Goal: Task Accomplishment & Management: Manage account settings

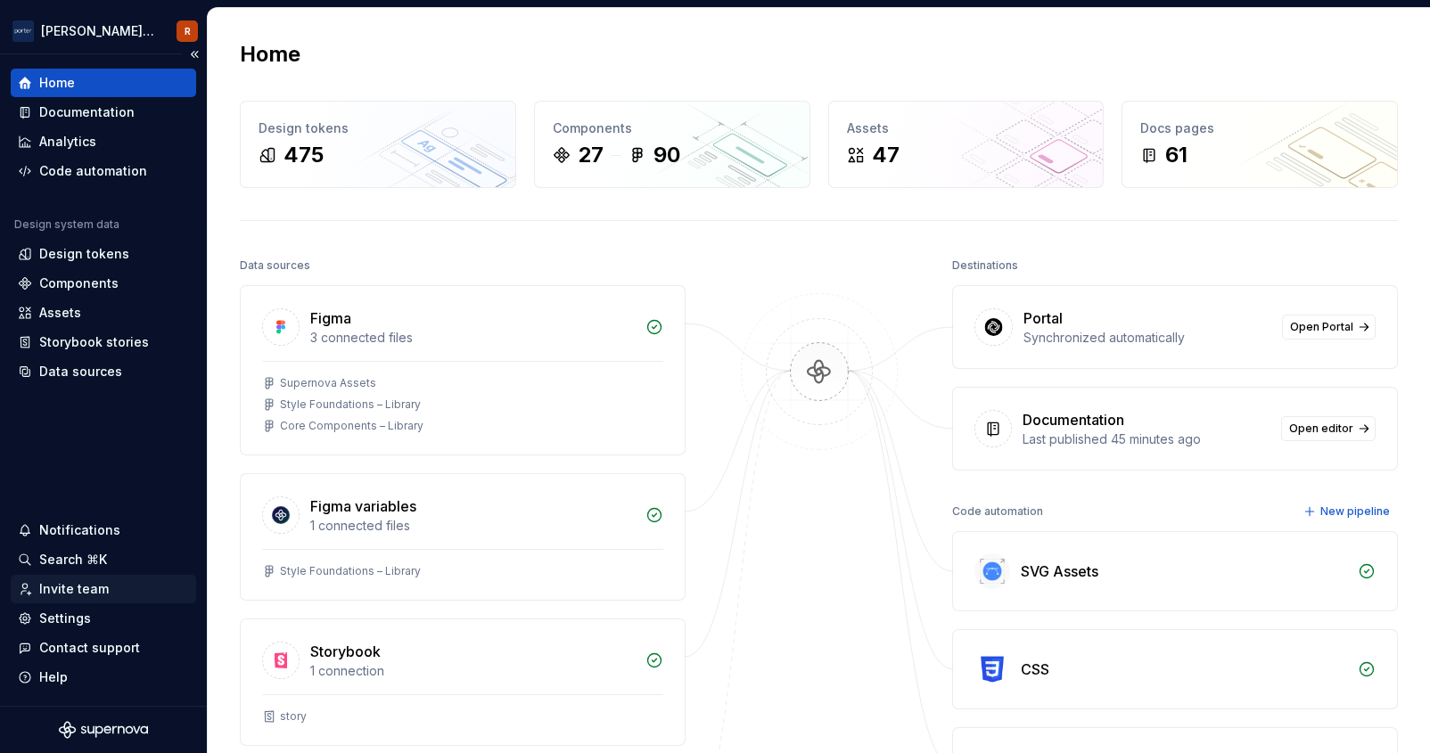
click at [83, 591] on div "Invite team" at bounding box center [74, 589] width 70 height 18
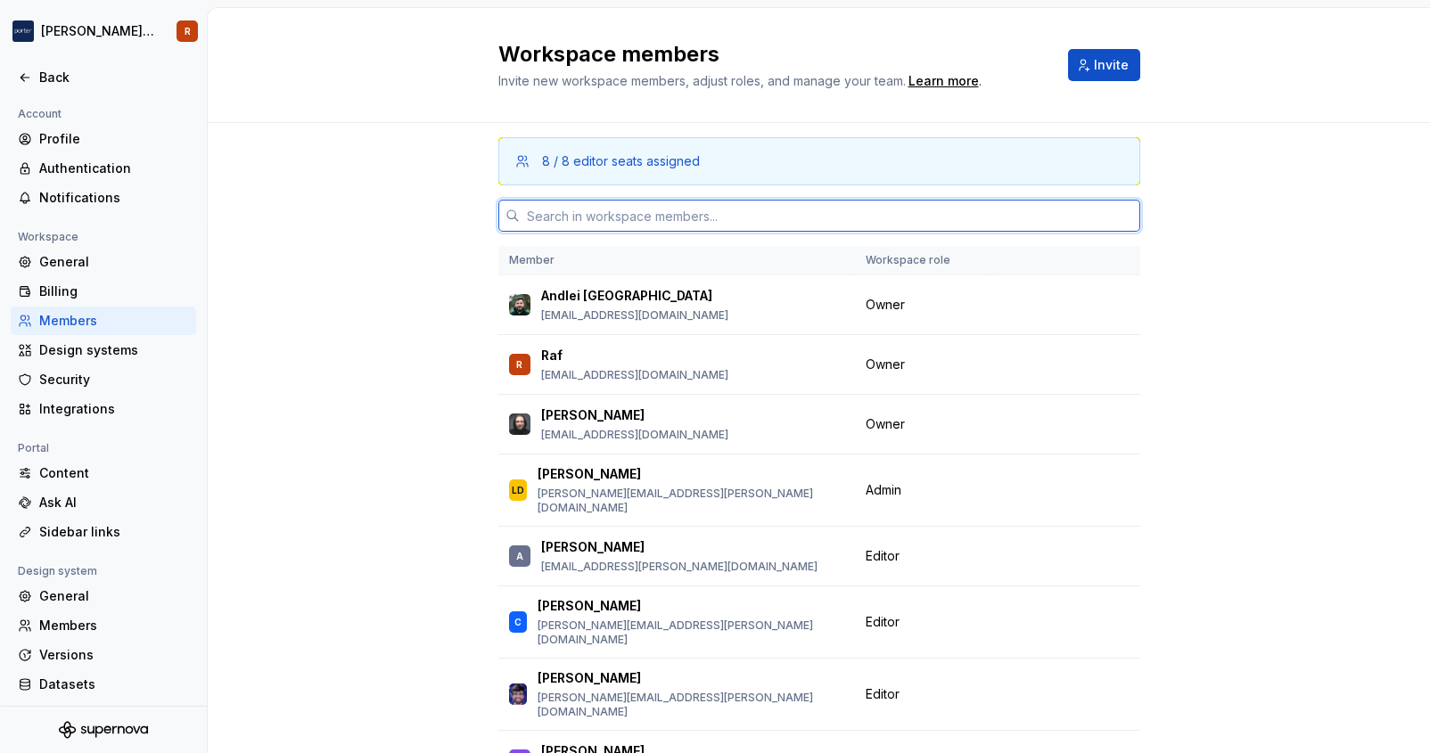
click at [608, 216] on input "text" at bounding box center [830, 216] width 620 height 32
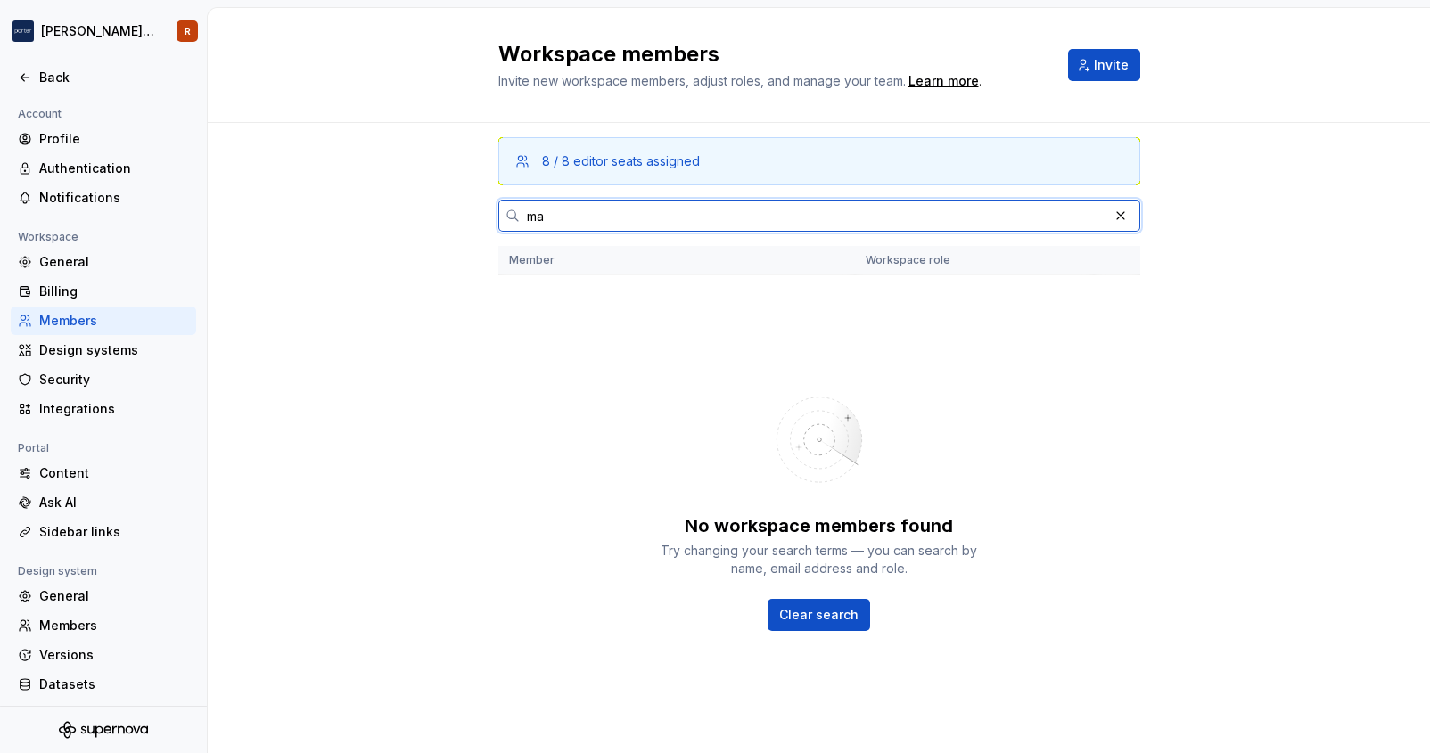
type input "m"
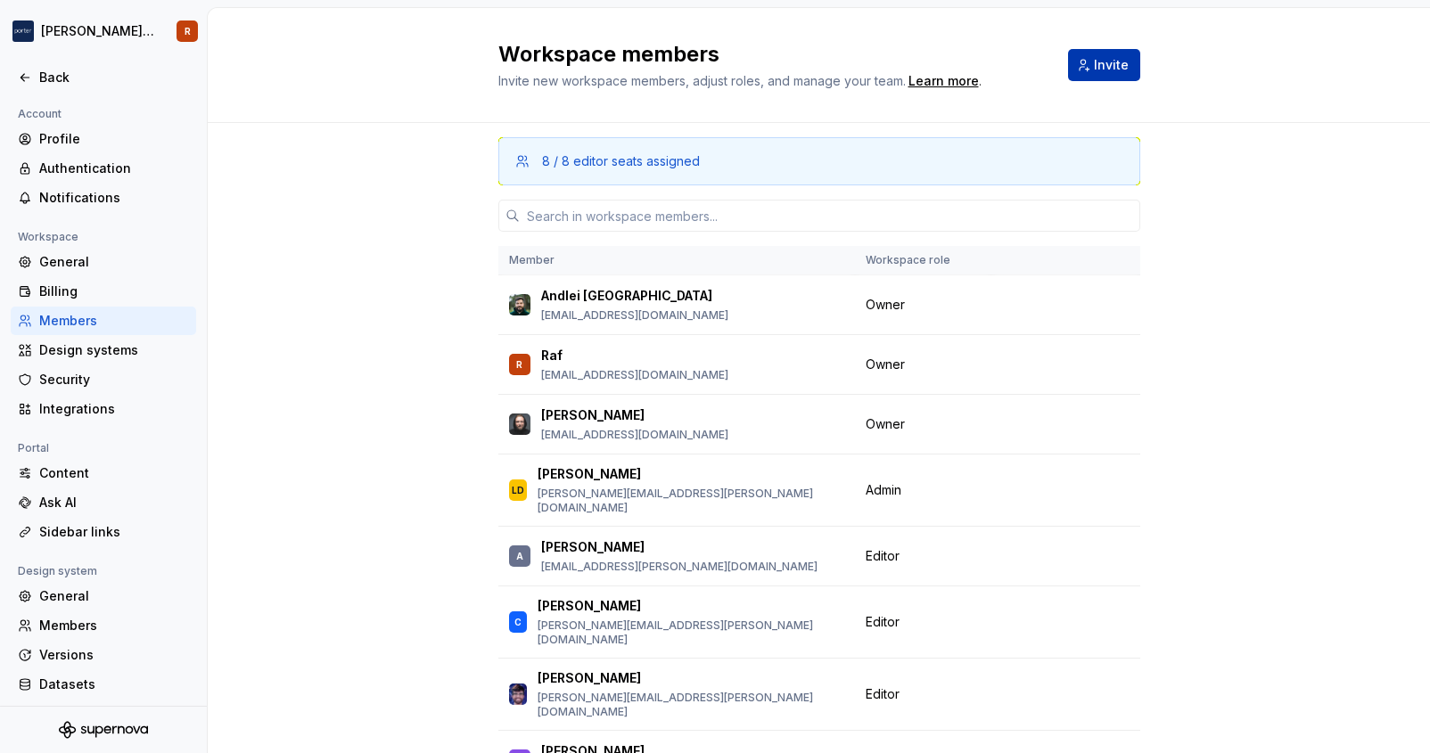
click at [1099, 73] on span "Invite" at bounding box center [1111, 65] width 35 height 18
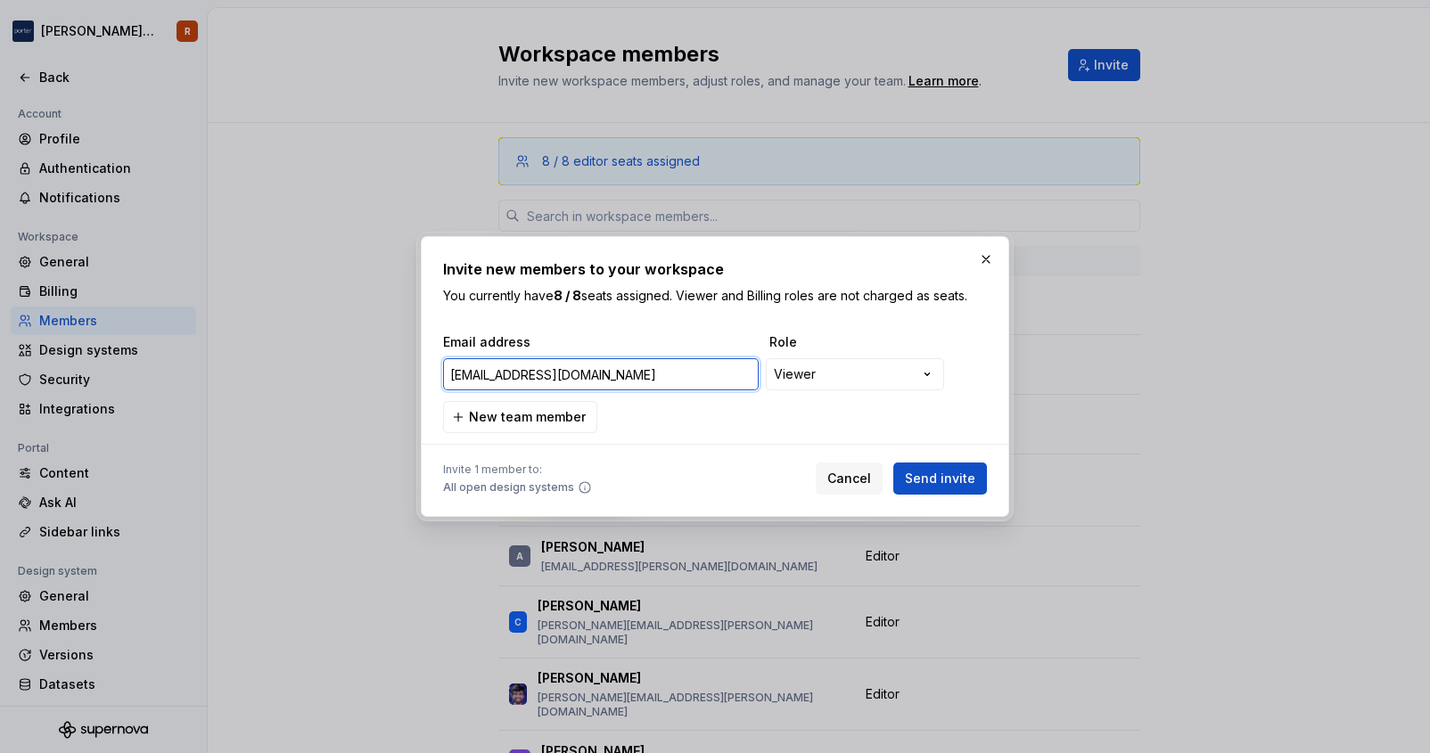
type input "[EMAIL_ADDRESS][DOMAIN_NAME]"
click at [936, 480] on span "Send invite" at bounding box center [940, 479] width 70 height 18
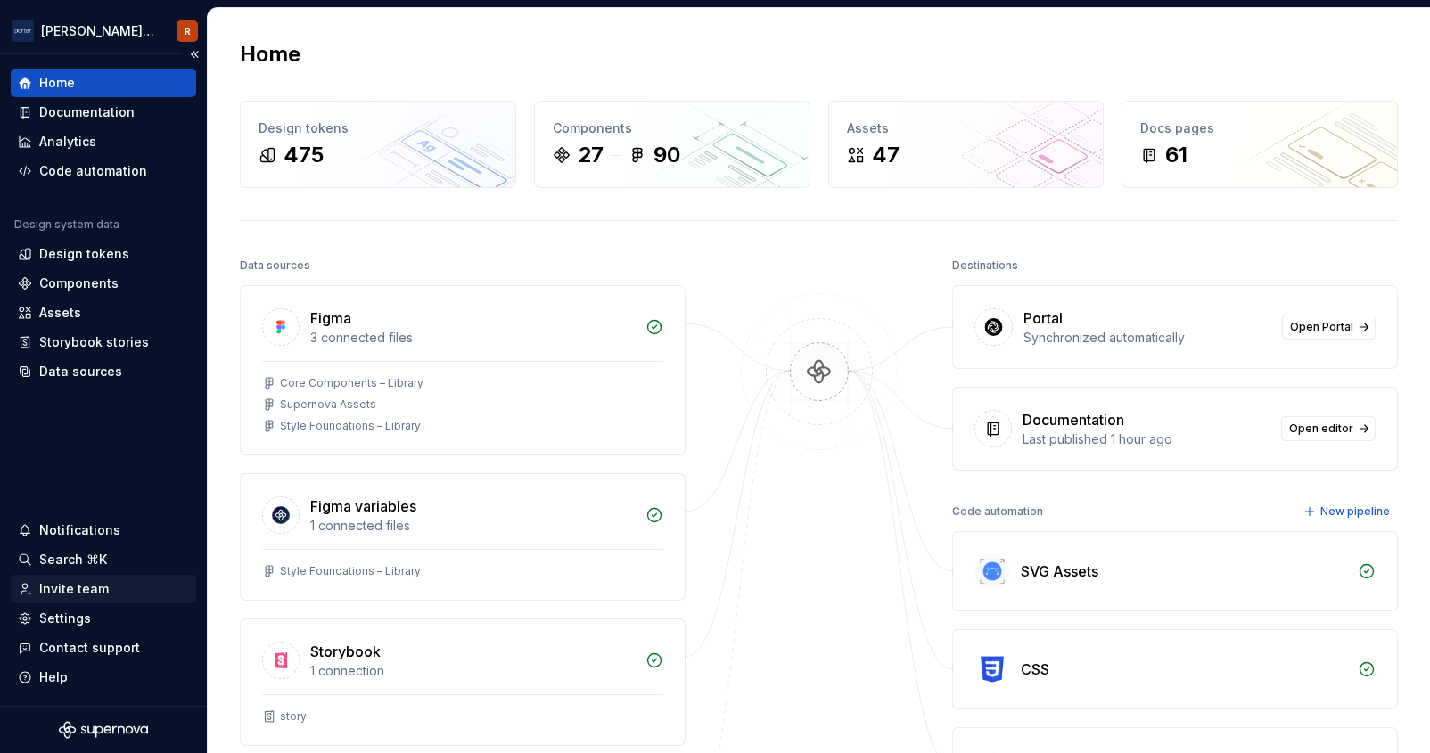
click at [87, 593] on div "Invite team" at bounding box center [74, 589] width 70 height 18
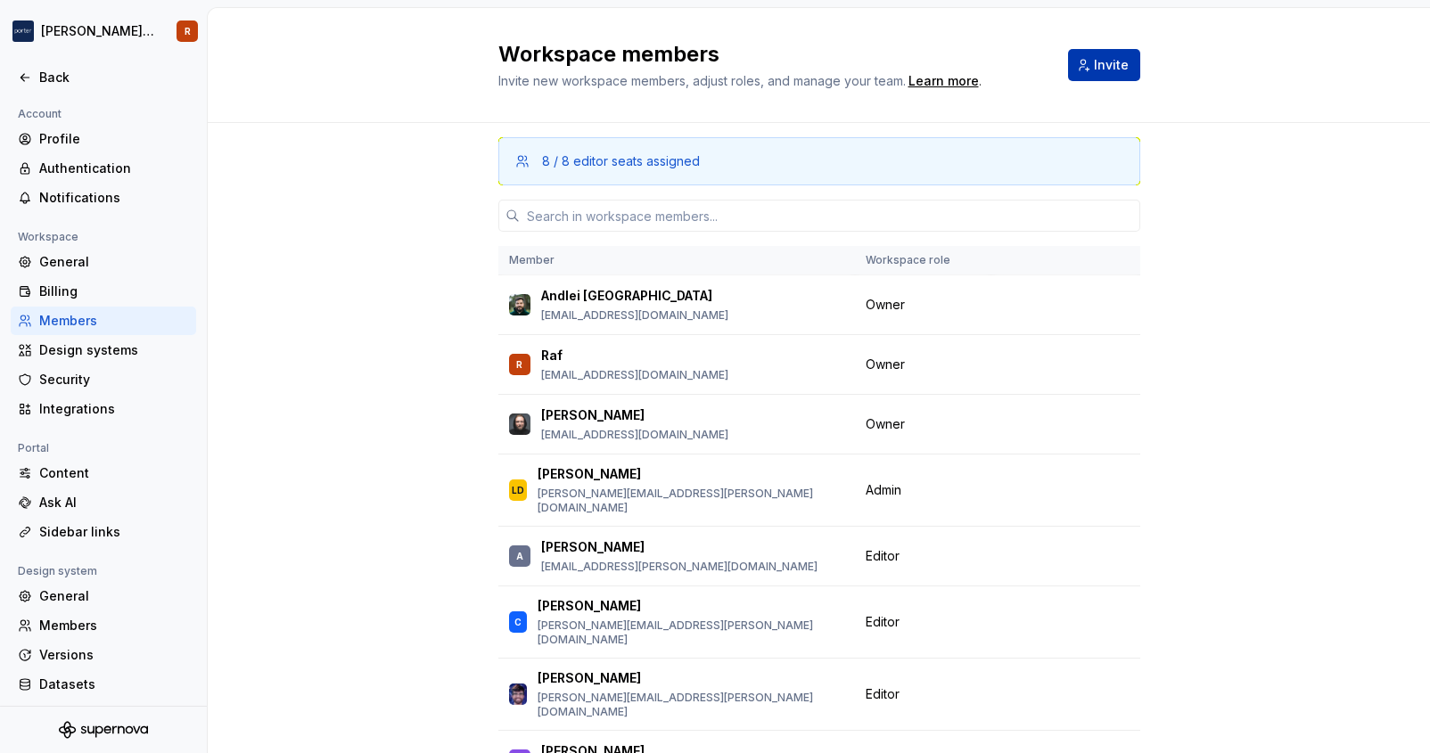
click at [1083, 70] on button "Invite" at bounding box center [1104, 65] width 72 height 32
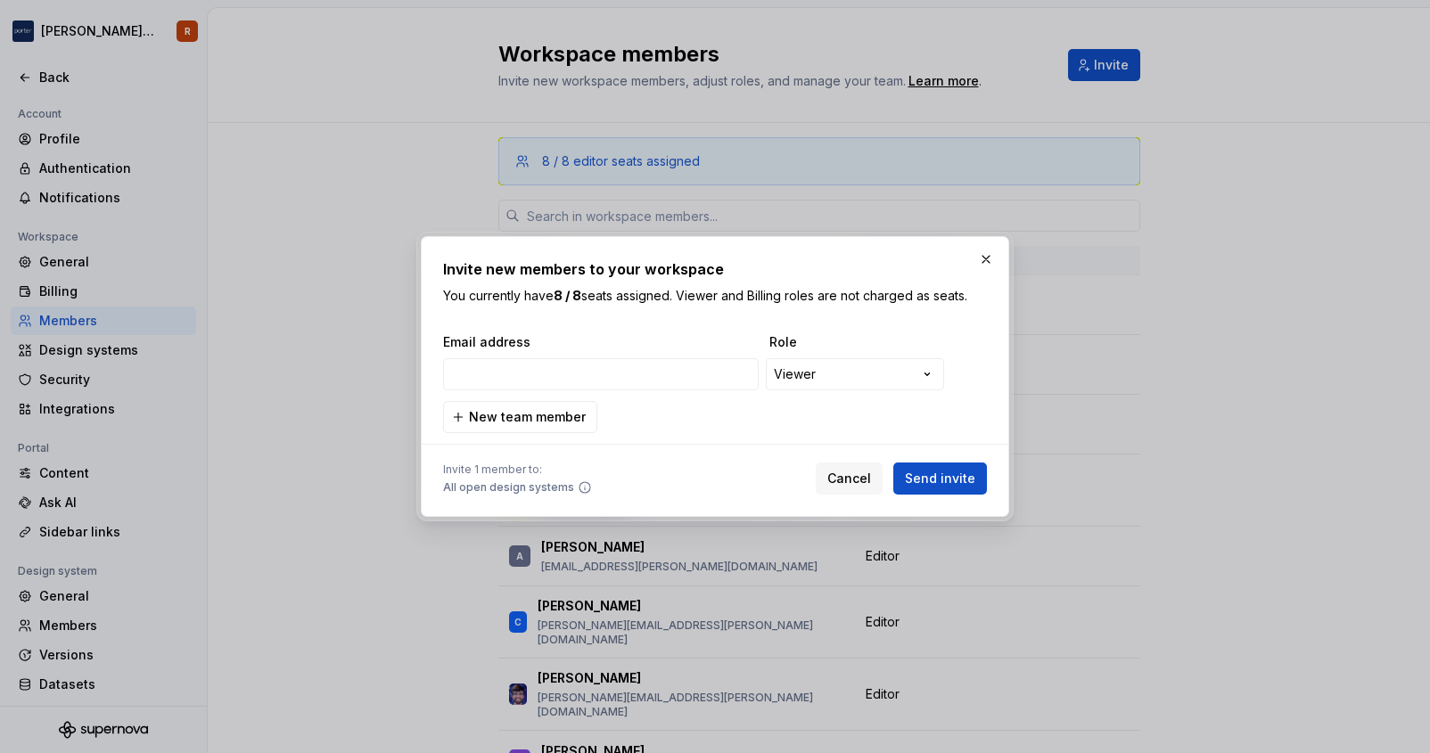
click at [650, 496] on div "**********" at bounding box center [715, 376] width 588 height 281
click at [579, 485] on icon at bounding box center [585, 487] width 14 height 14
click at [529, 366] on input "email" at bounding box center [601, 374] width 316 height 32
click at [729, 431] on div "**********" at bounding box center [715, 383] width 544 height 100
click at [554, 416] on span "New team member" at bounding box center [527, 417] width 117 height 18
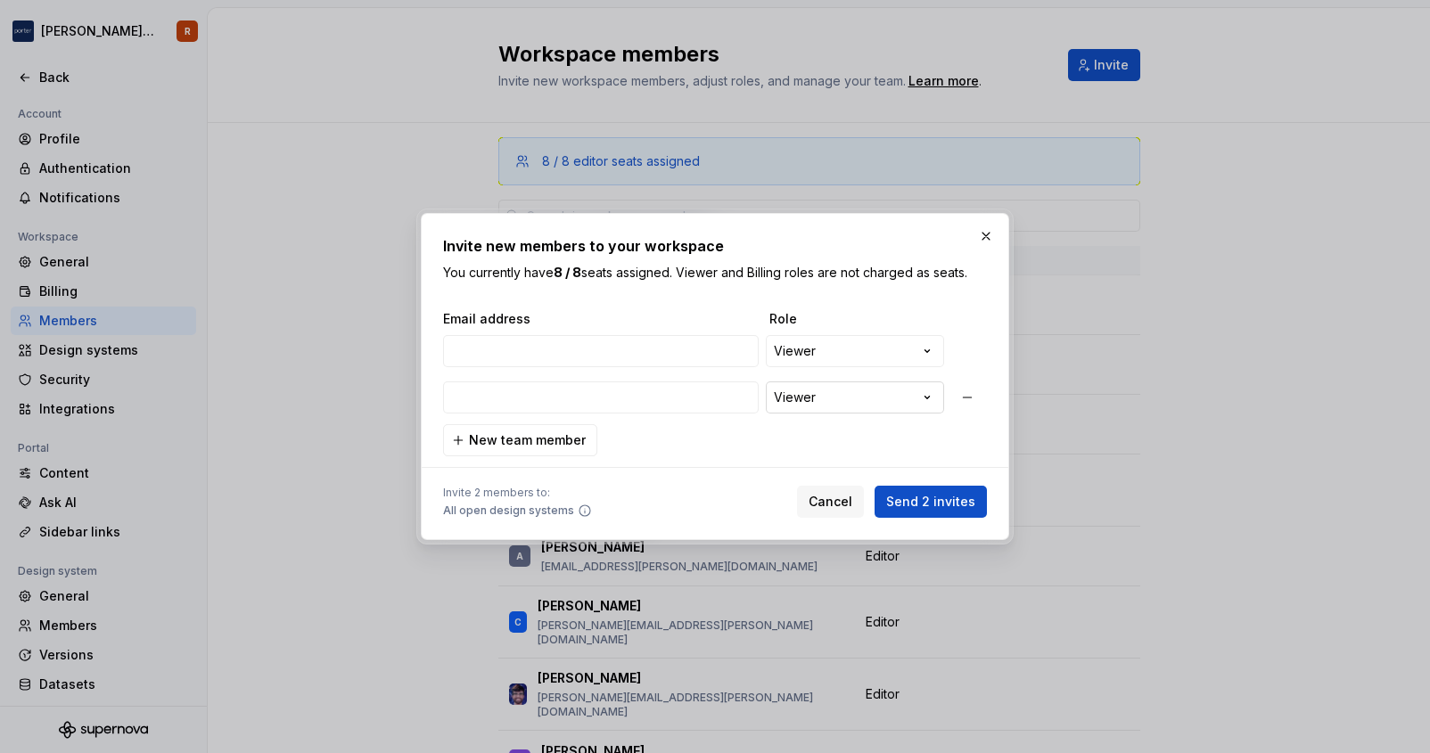
click at [822, 413] on div "**********" at bounding box center [715, 376] width 1430 height 753
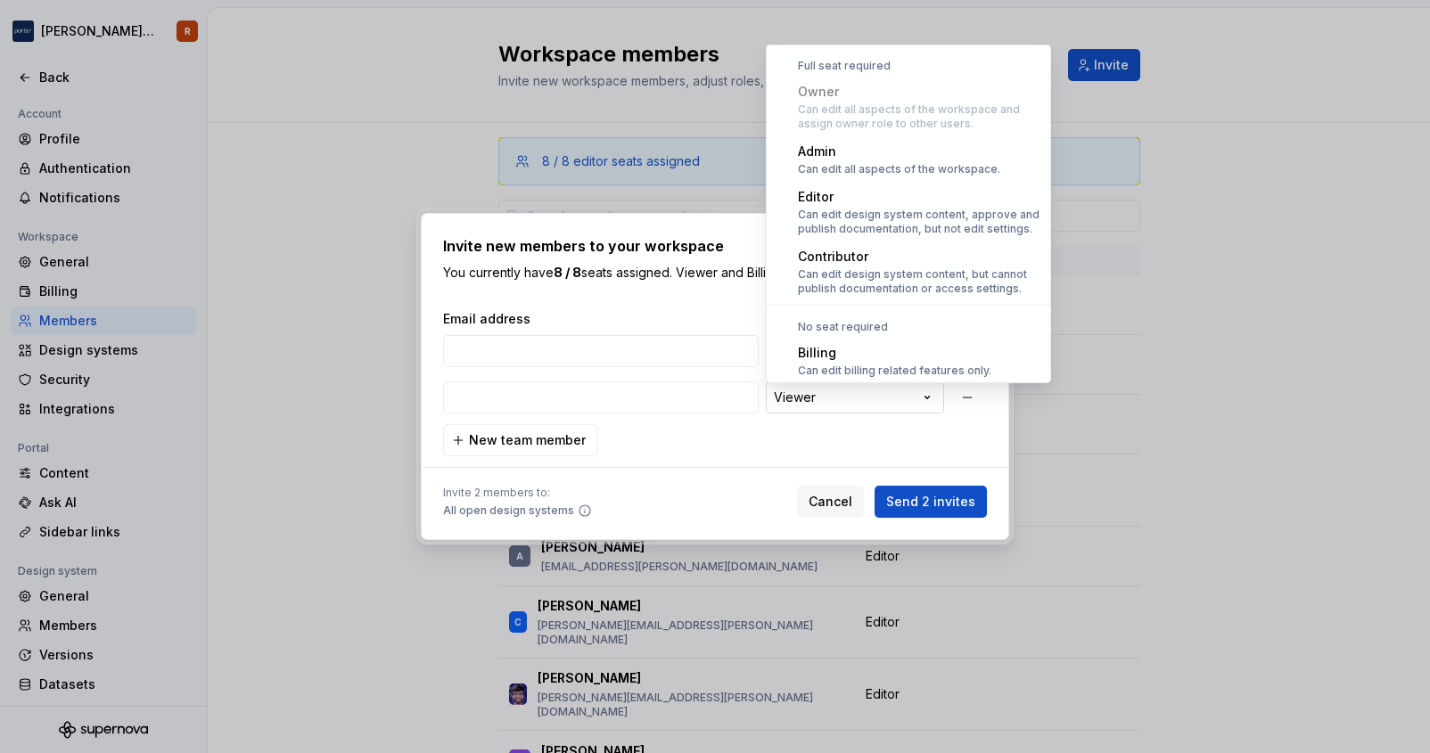
scroll to position [49, 0]
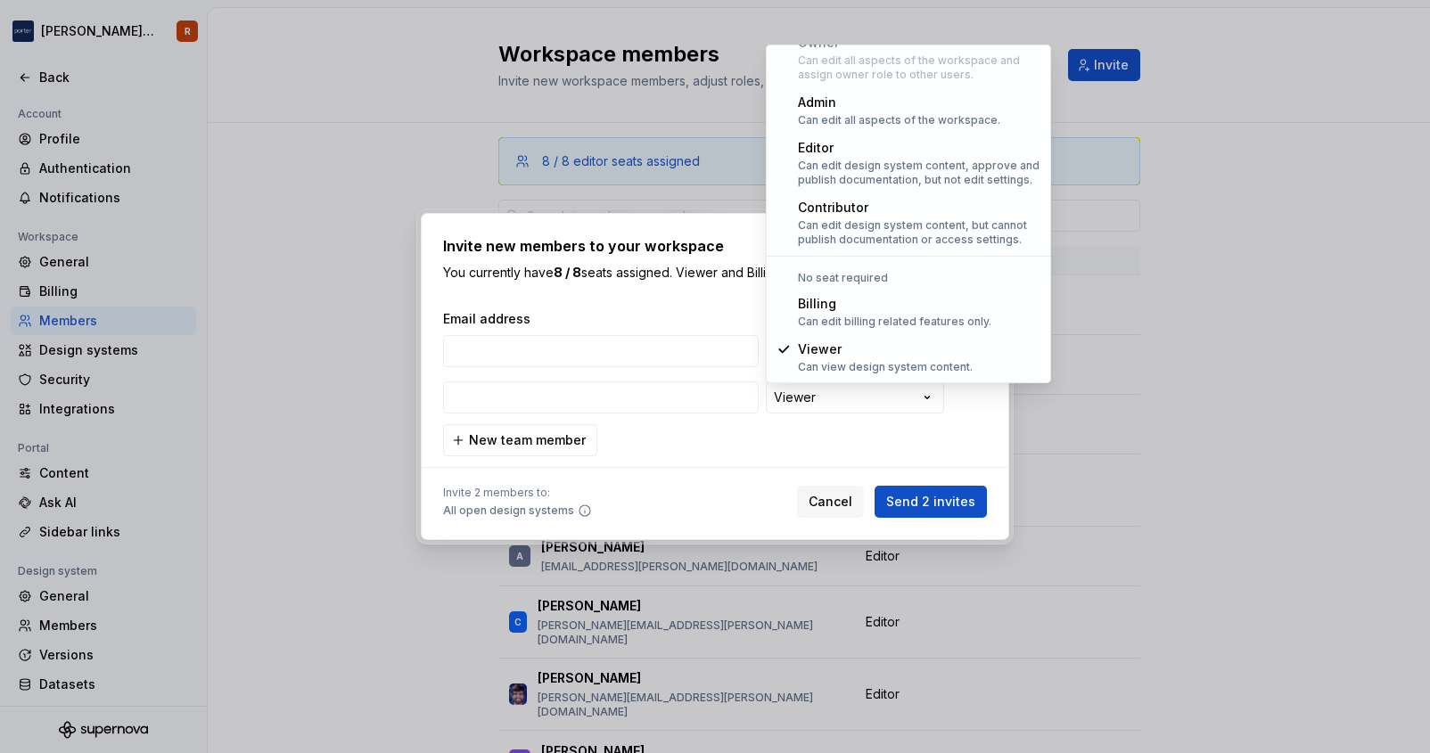
click at [717, 434] on div "**********" at bounding box center [715, 376] width 1430 height 753
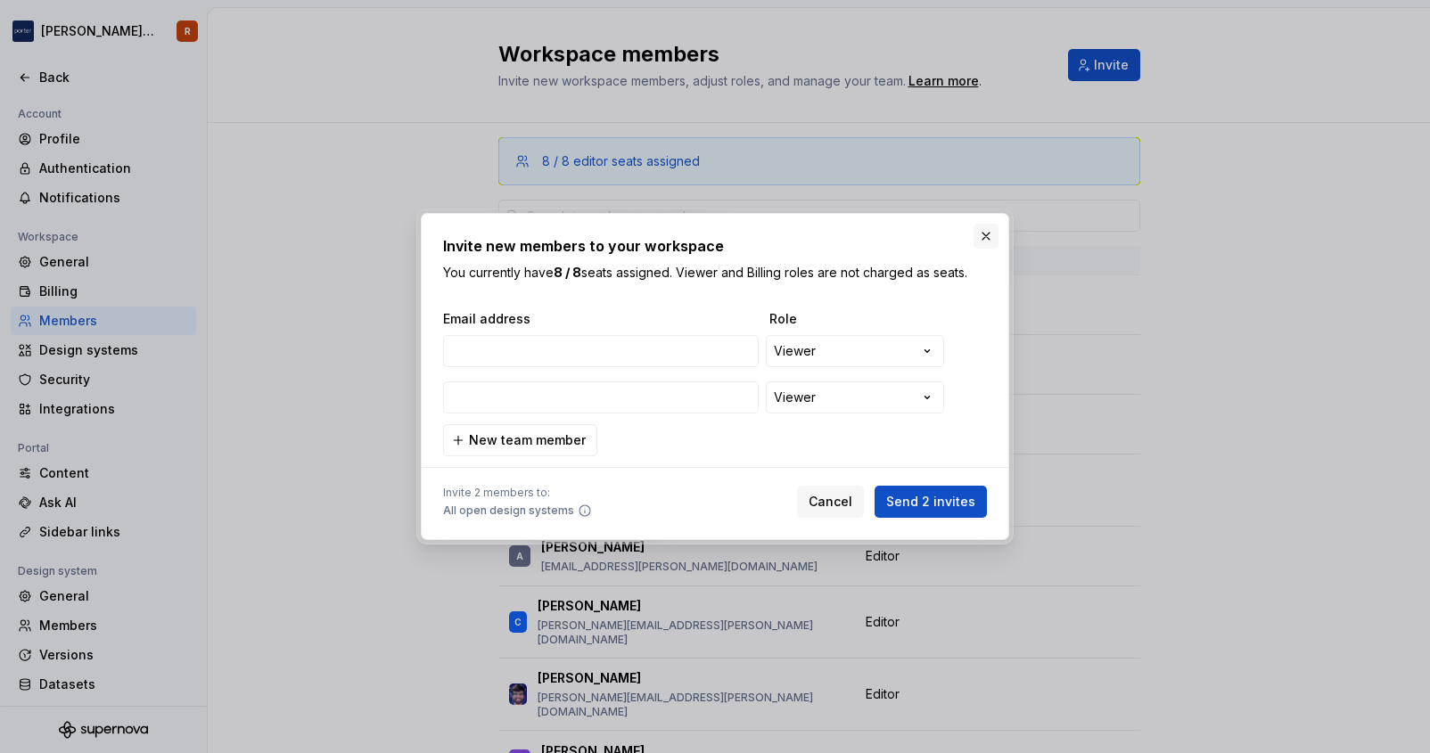
click at [991, 234] on button "button" at bounding box center [985, 236] width 25 height 25
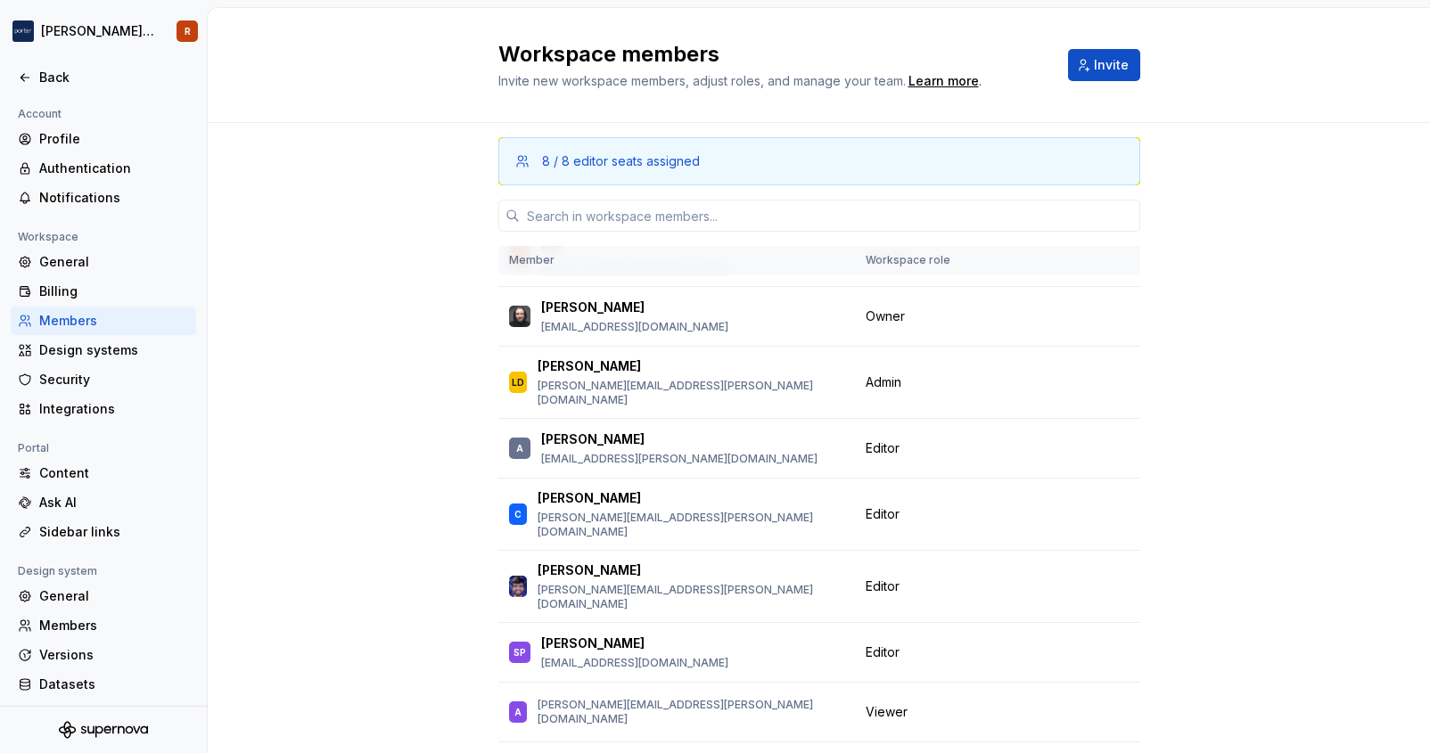
scroll to position [0, 0]
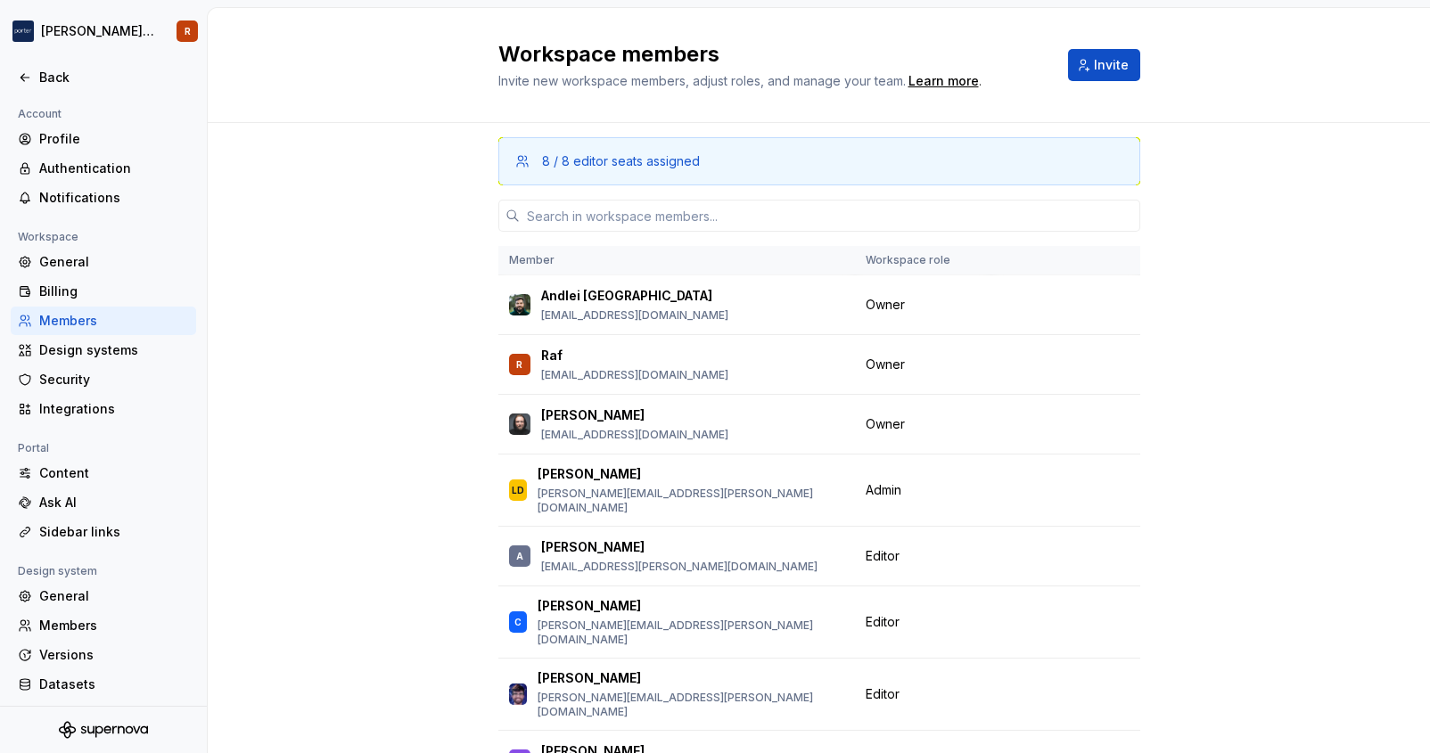
click at [935, 90] on div "Workspace members Invite new workspace members, adjust roles, and manage your t…" at bounding box center [819, 65] width 1222 height 115
click at [935, 85] on div "Learn more" at bounding box center [943, 81] width 70 height 18
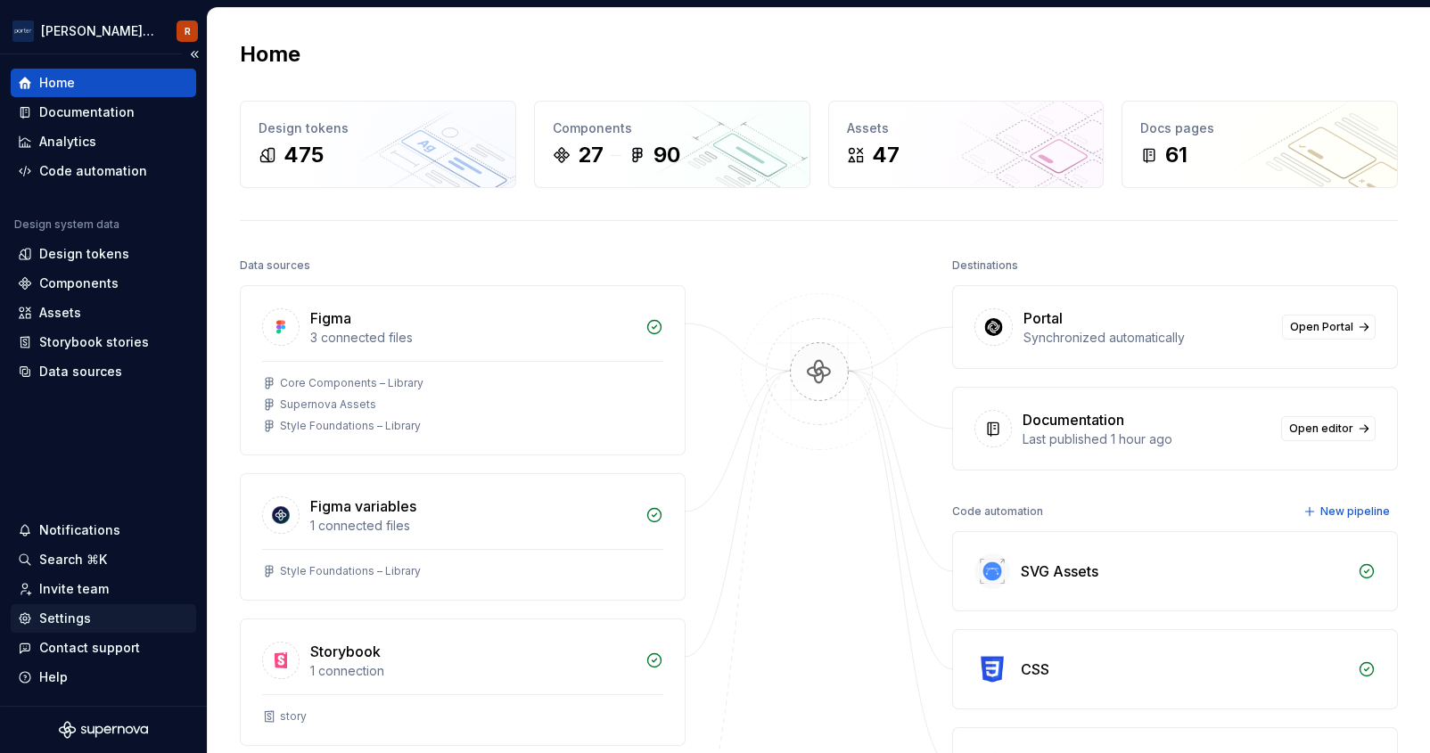
click at [70, 619] on div "Settings" at bounding box center [65, 619] width 52 height 18
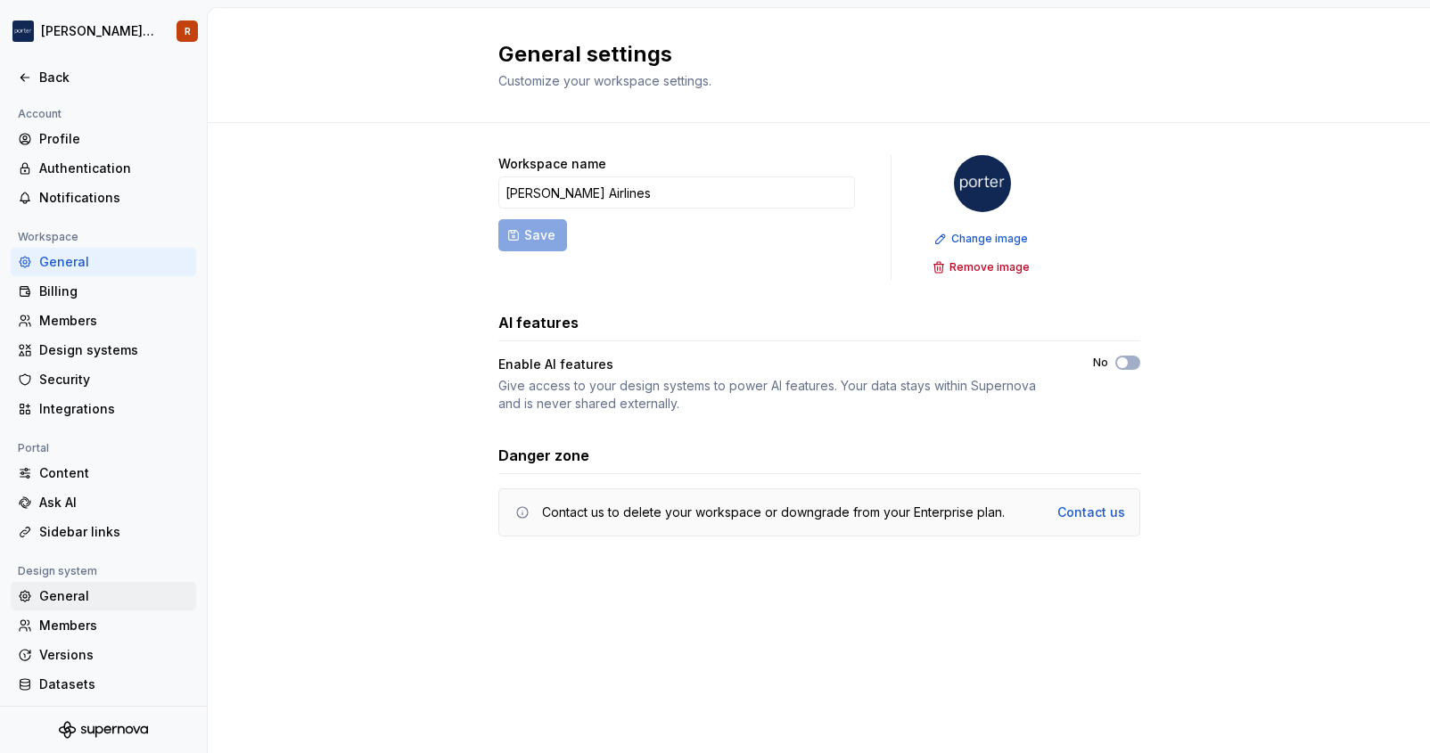
scroll to position [32, 0]
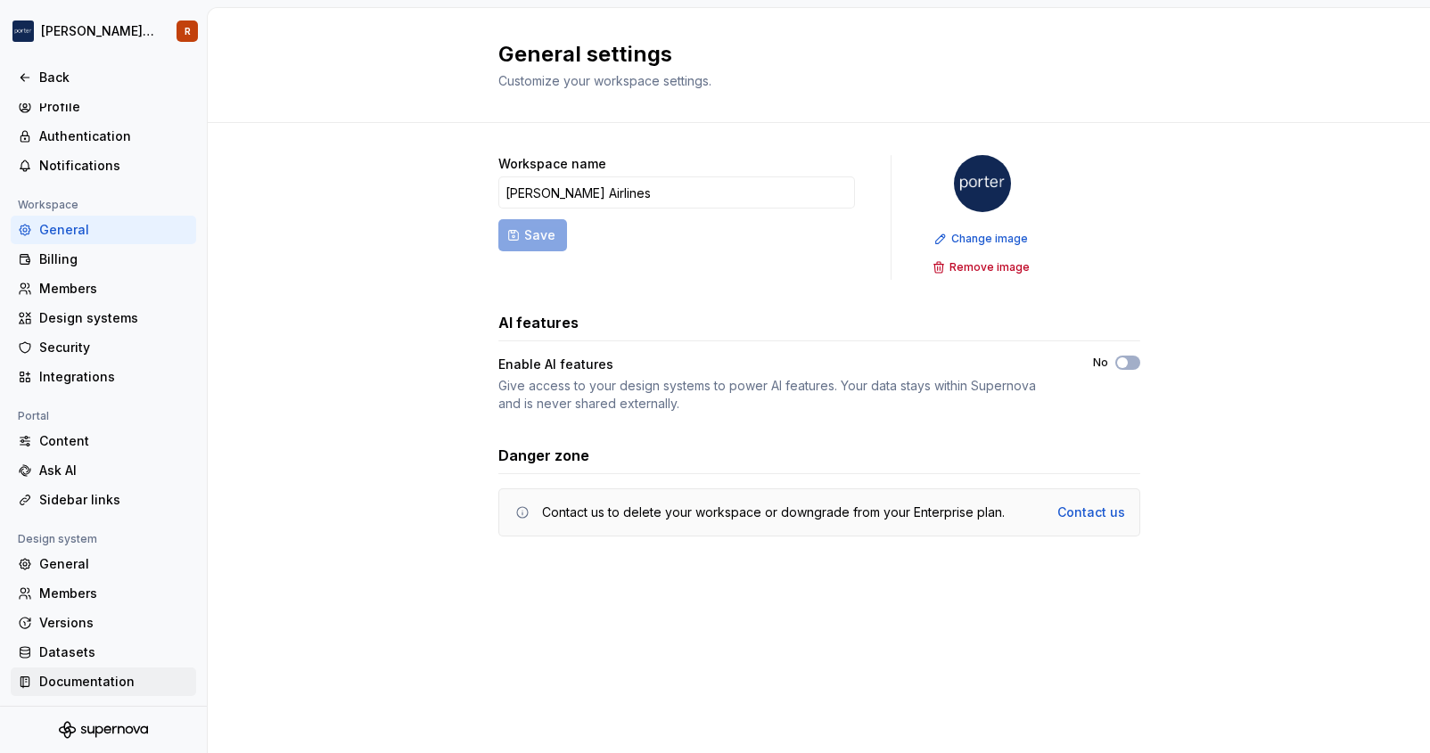
click at [85, 675] on div "Documentation" at bounding box center [114, 682] width 150 height 18
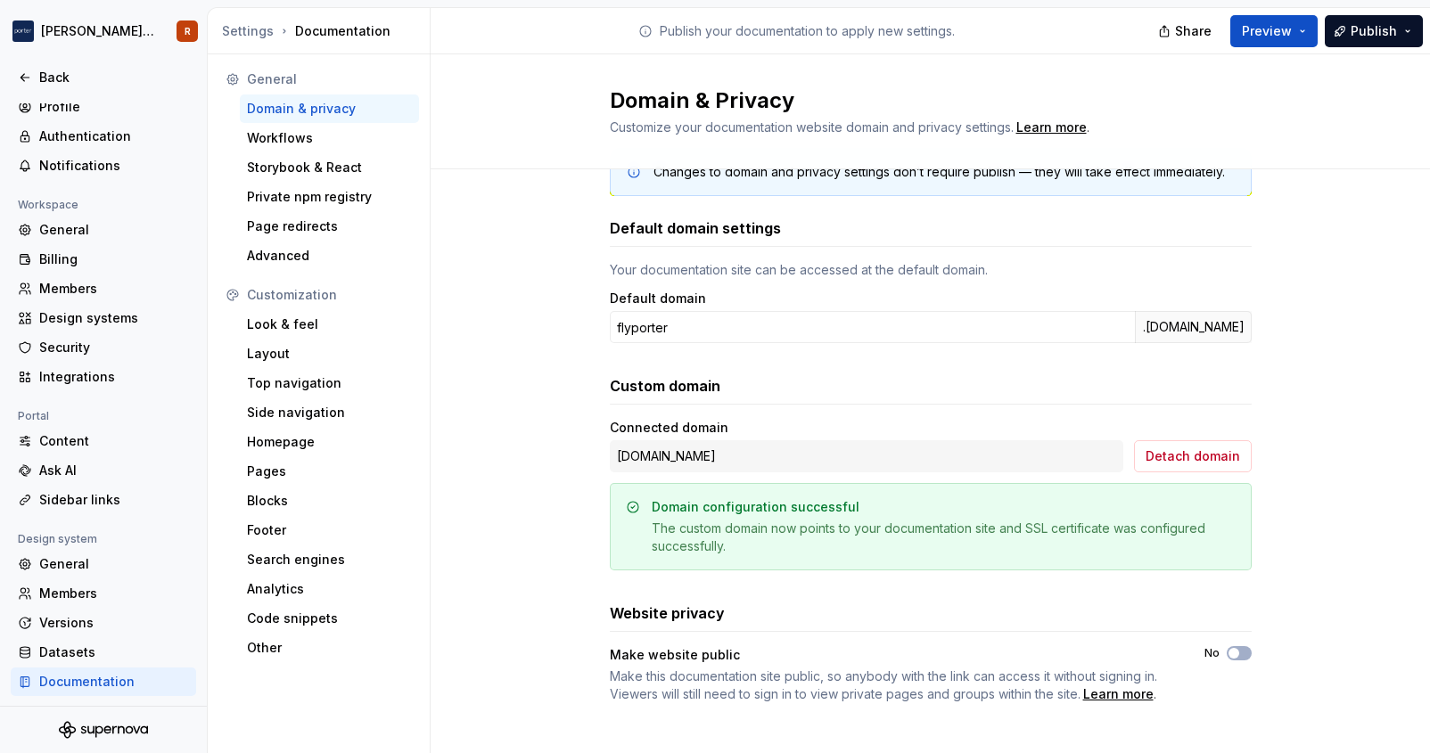
scroll to position [63, 0]
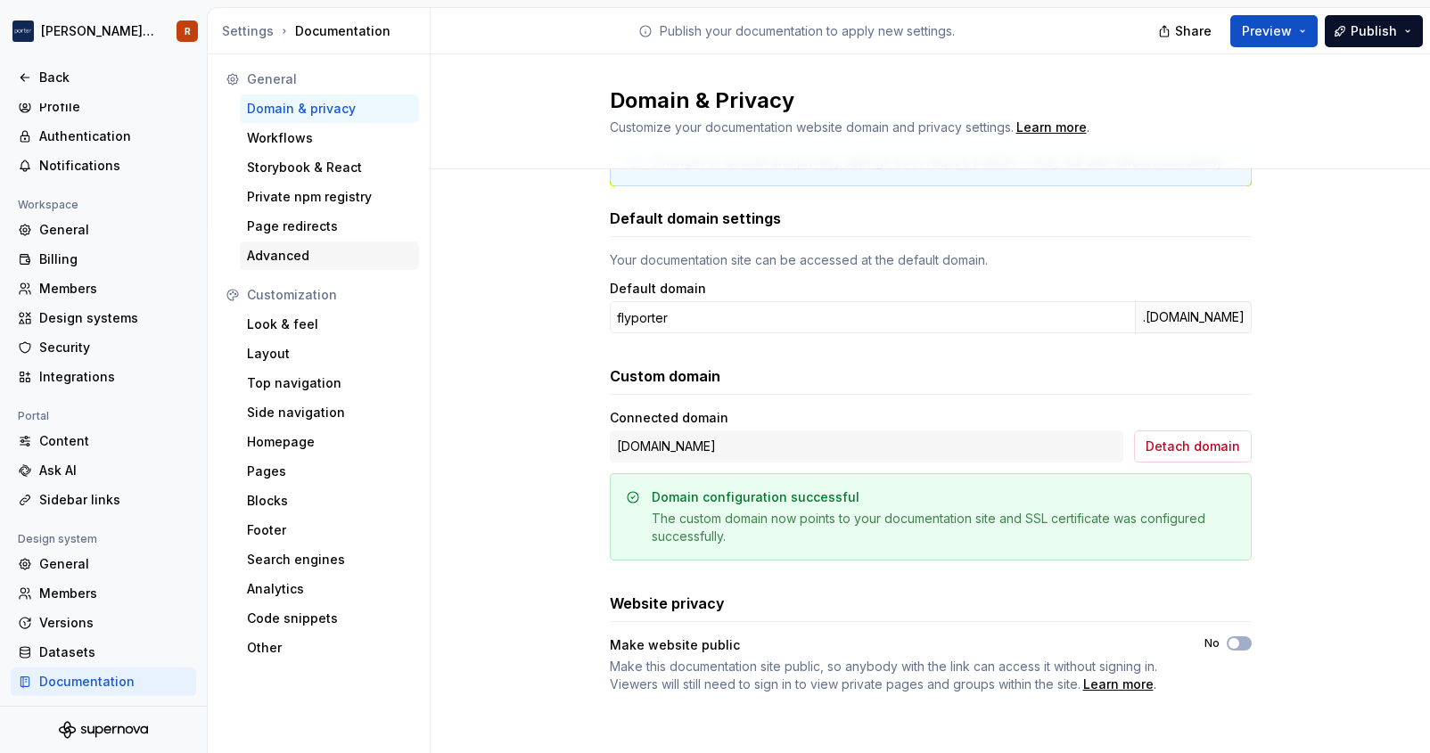
click at [308, 258] on div "Advanced" at bounding box center [329, 256] width 165 height 18
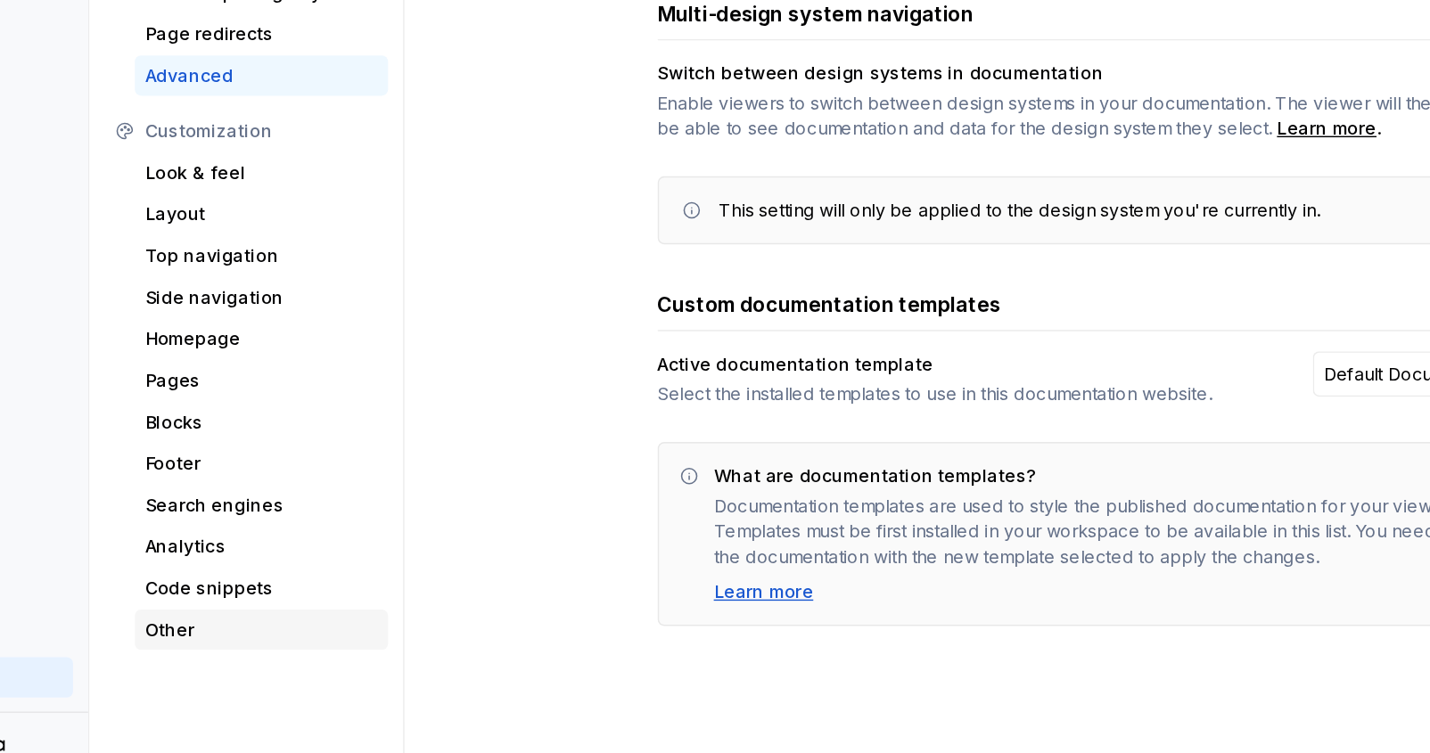
click at [294, 655] on div "Other" at bounding box center [329, 648] width 165 height 18
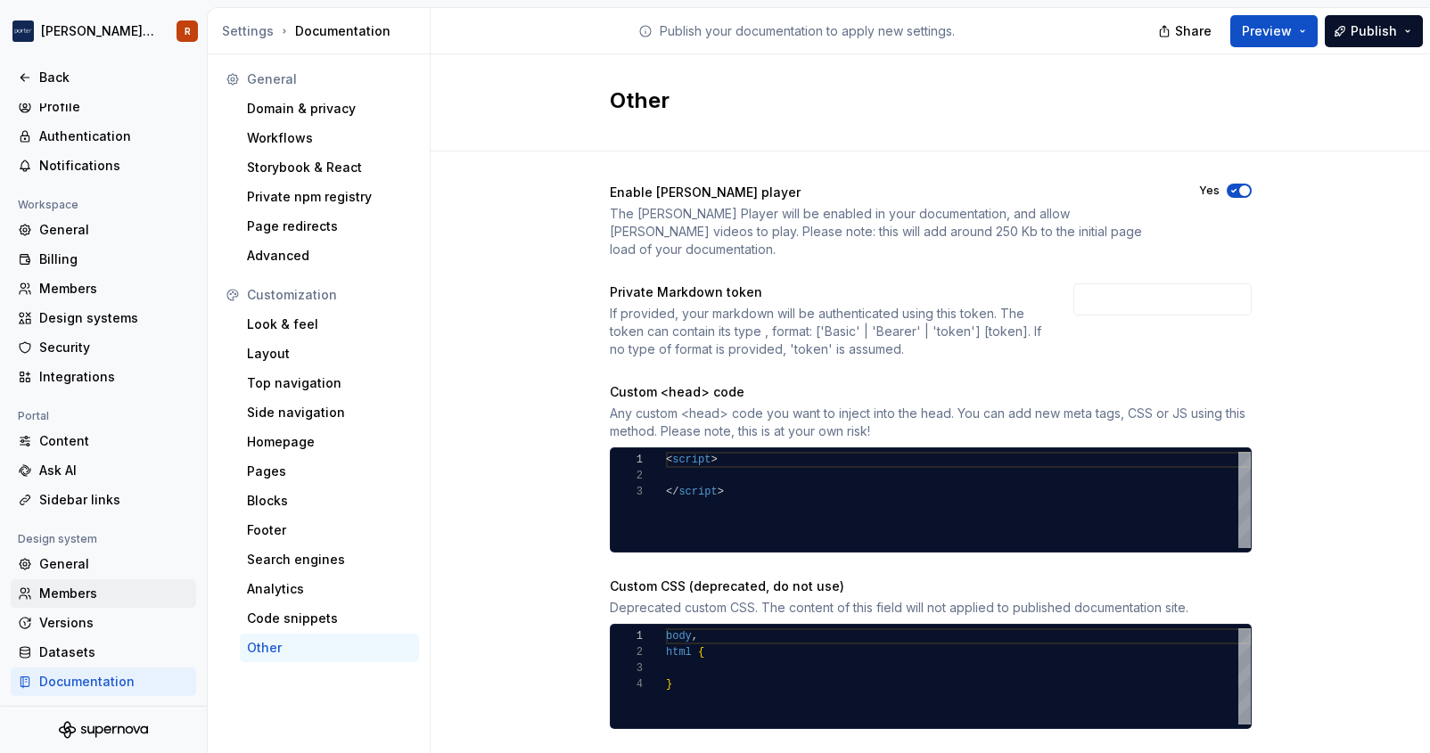
click at [111, 594] on div "Members" at bounding box center [114, 594] width 150 height 18
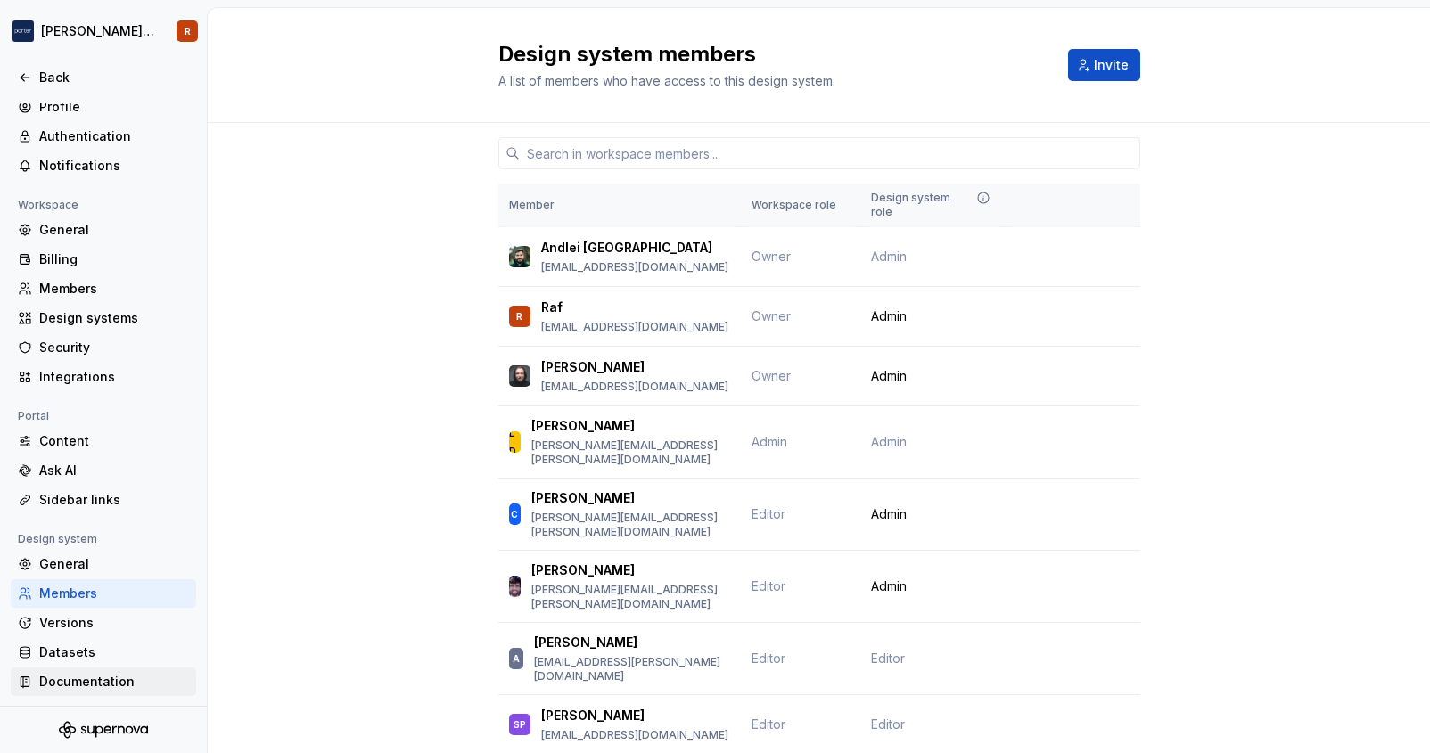
click at [119, 682] on div "Documentation" at bounding box center [114, 682] width 150 height 18
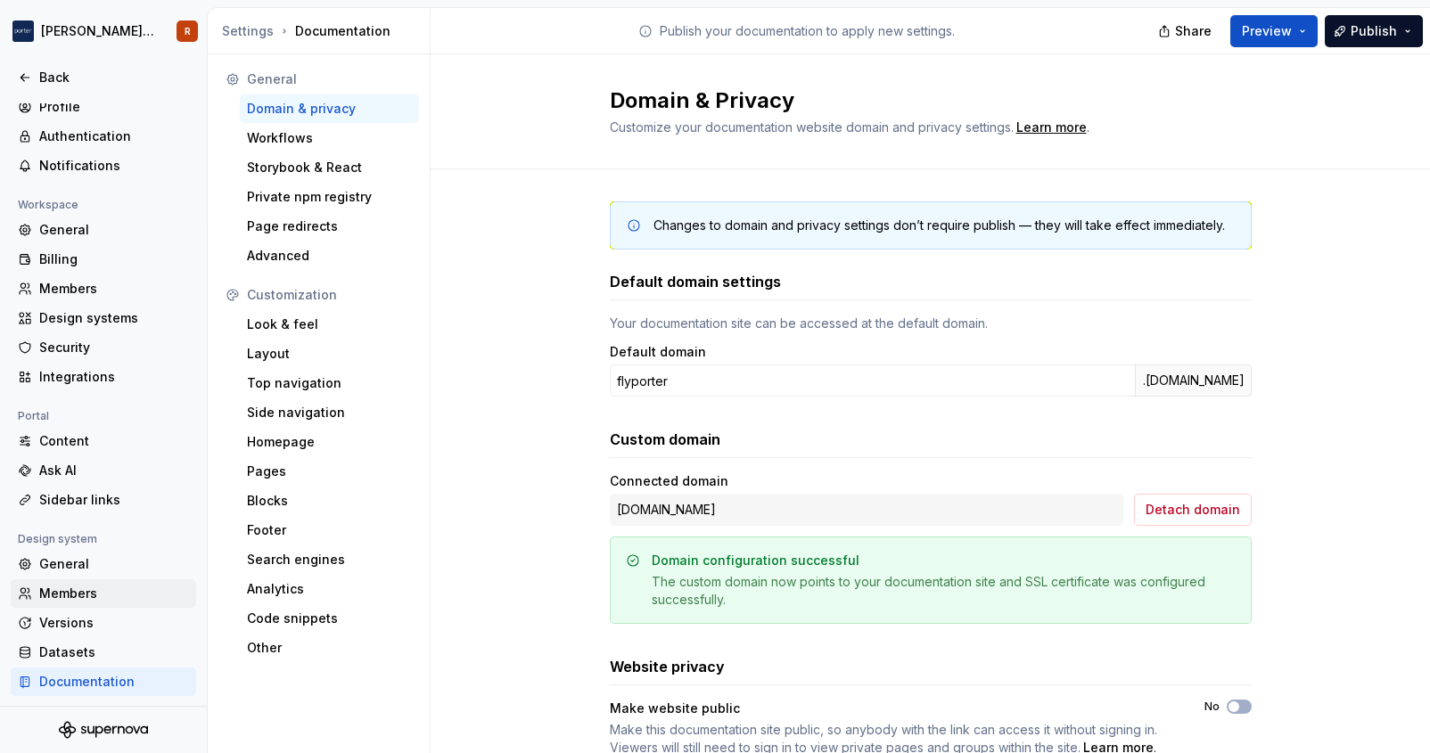
click at [63, 597] on div "Members" at bounding box center [114, 594] width 150 height 18
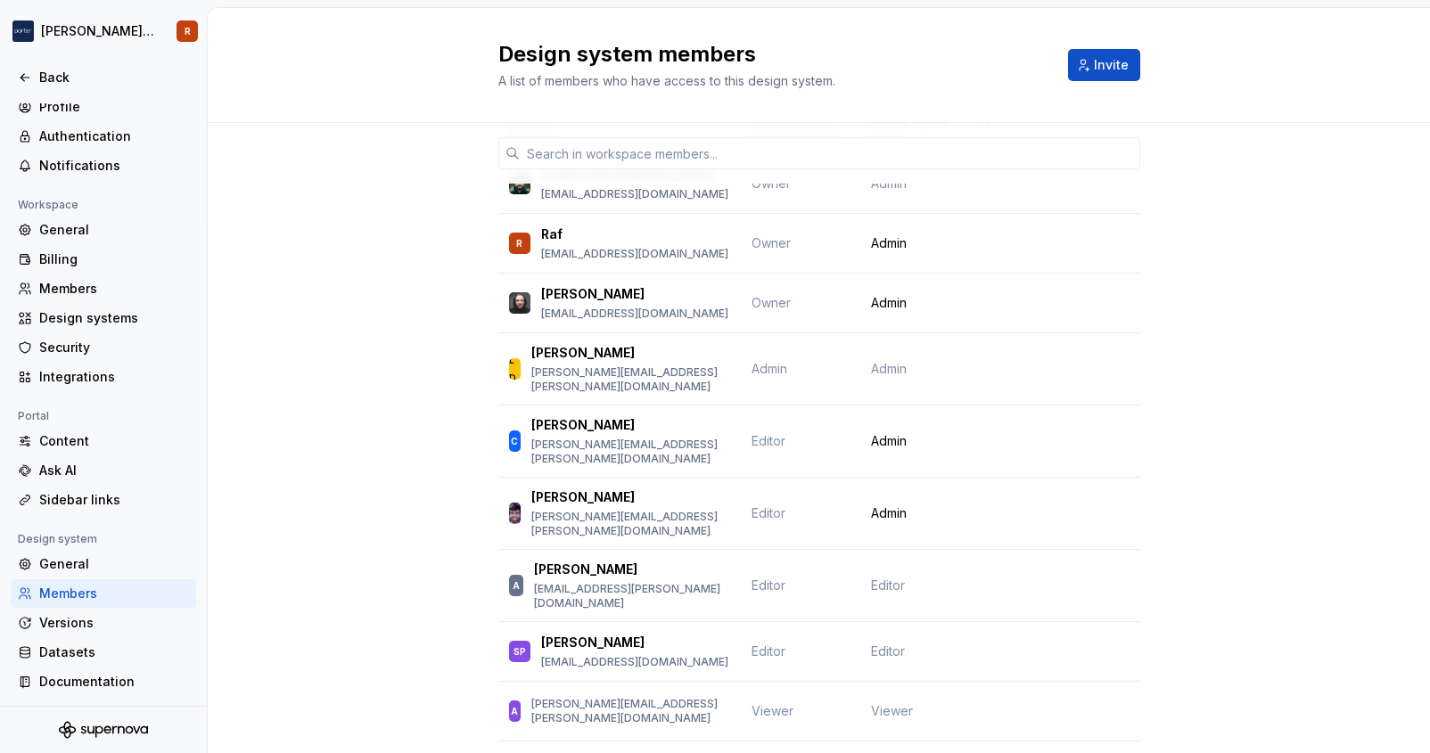
scroll to position [90, 0]
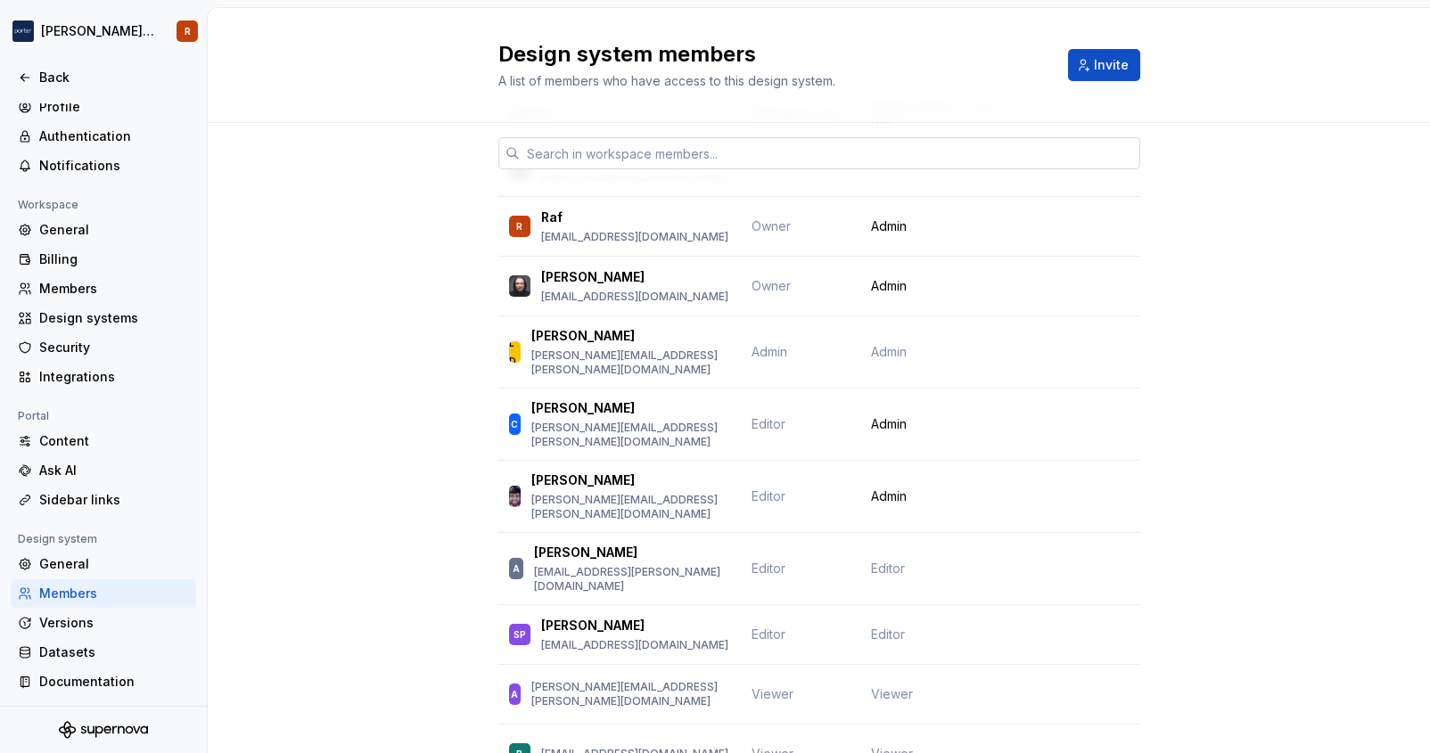
click at [591, 168] on input "text" at bounding box center [830, 153] width 620 height 32
click at [513, 154] on icon at bounding box center [511, 153] width 11 height 11
click at [1103, 64] on span "Invite" at bounding box center [1111, 65] width 35 height 18
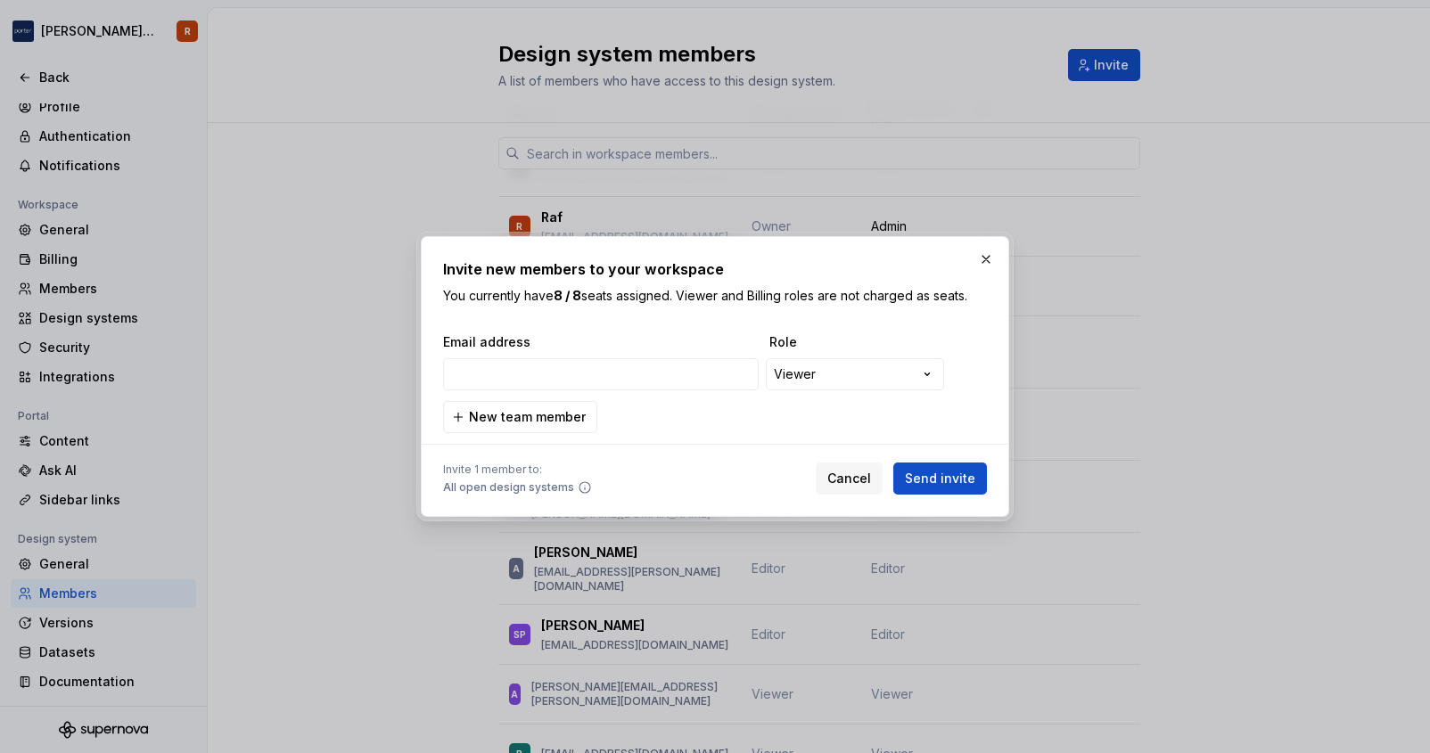
click at [720, 430] on div "**********" at bounding box center [715, 383] width 544 height 100
click at [980, 266] on button "button" at bounding box center [985, 259] width 25 height 25
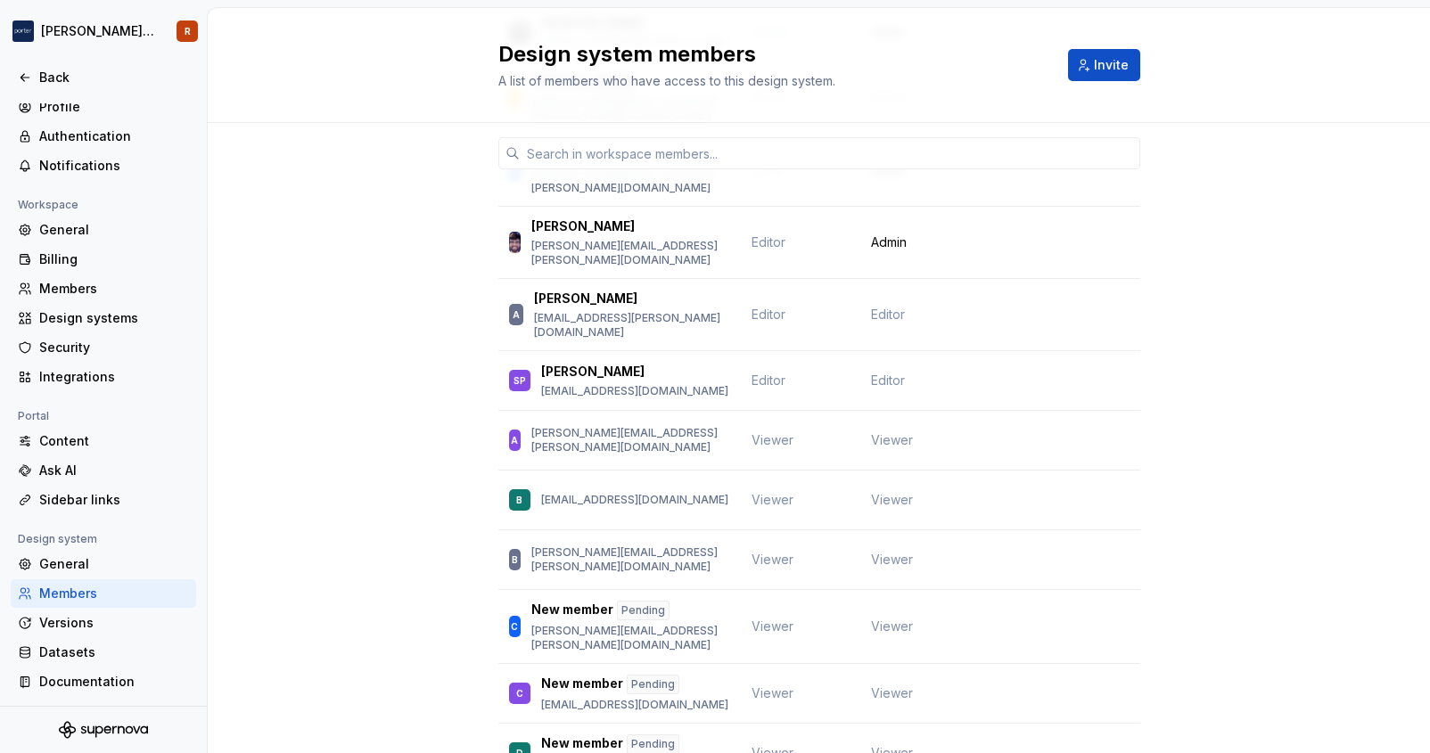
scroll to position [354, 0]
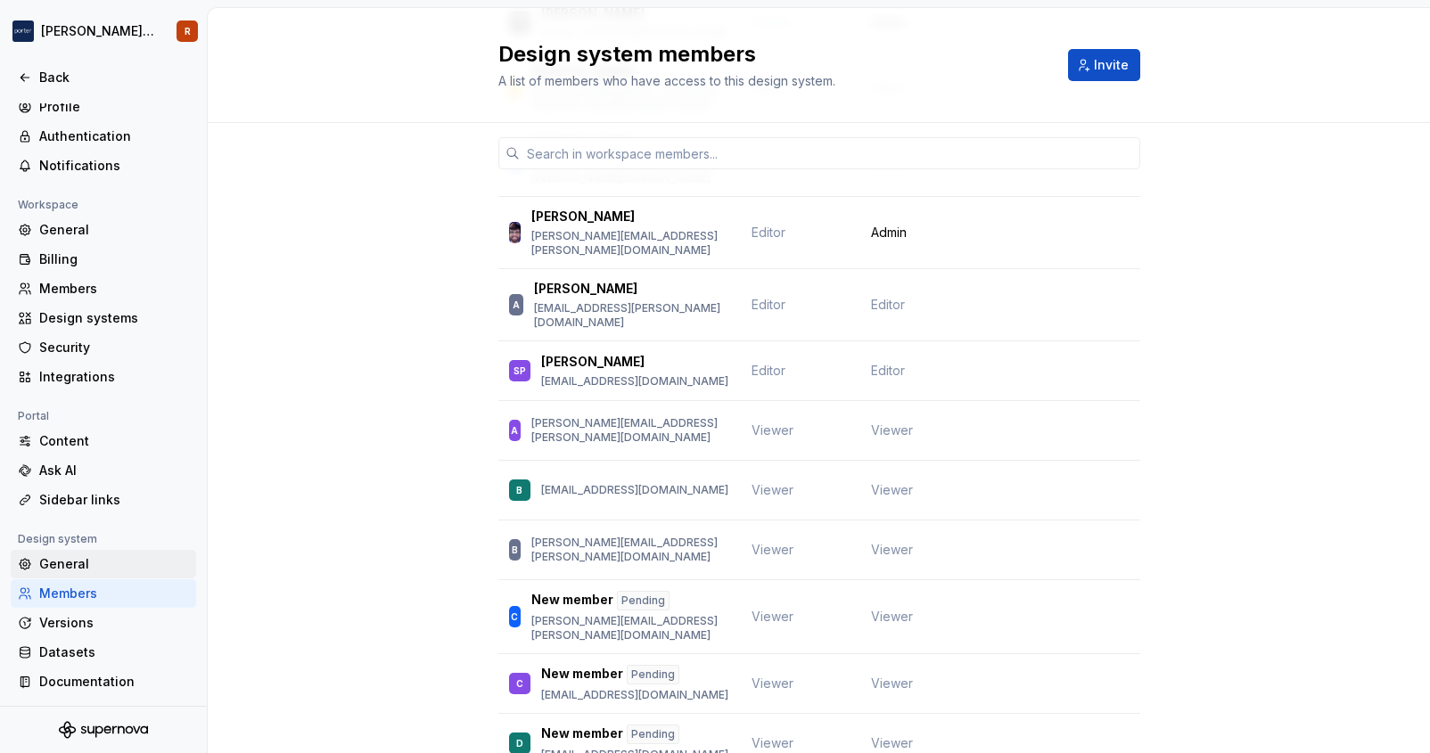
click at [102, 564] on div "General" at bounding box center [114, 564] width 150 height 18
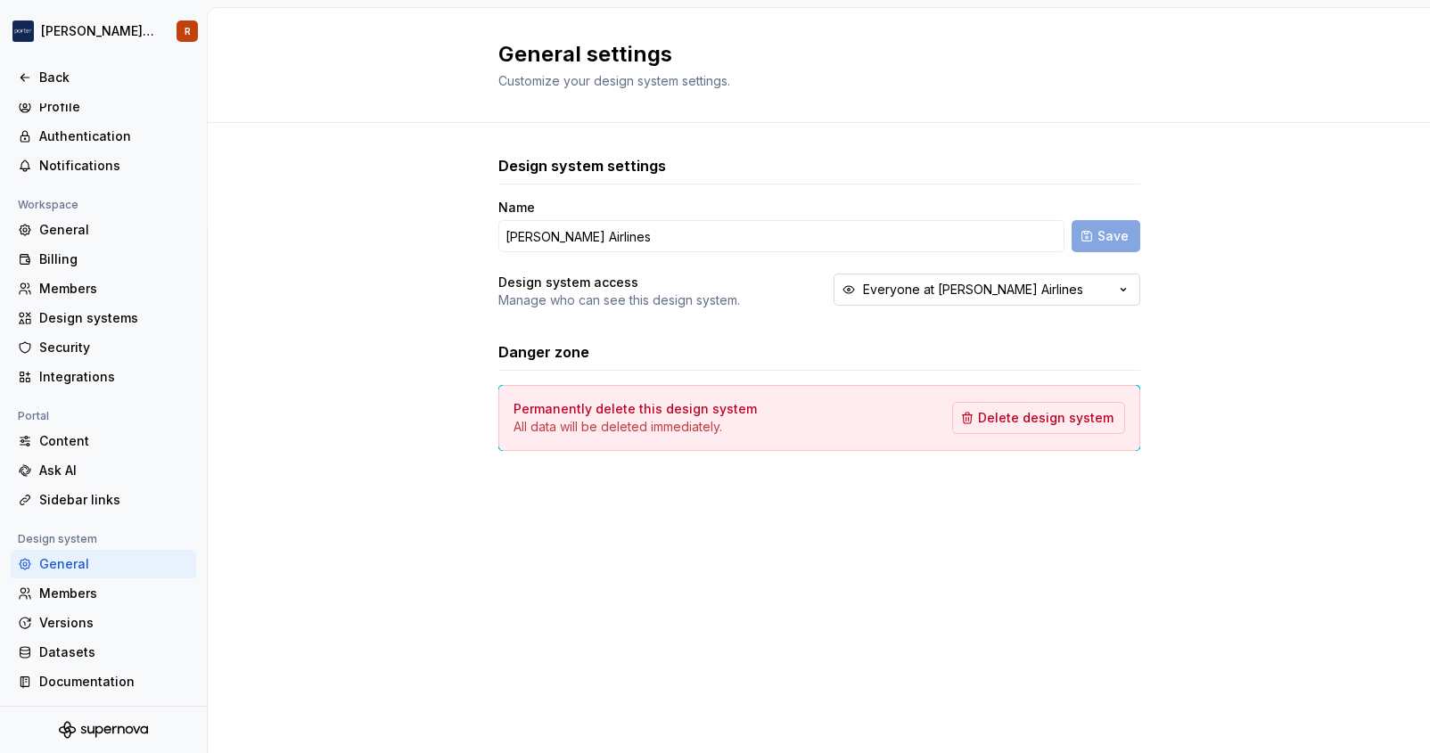
click at [960, 295] on div "Everyone at [PERSON_NAME] Airlines" at bounding box center [973, 290] width 220 height 18
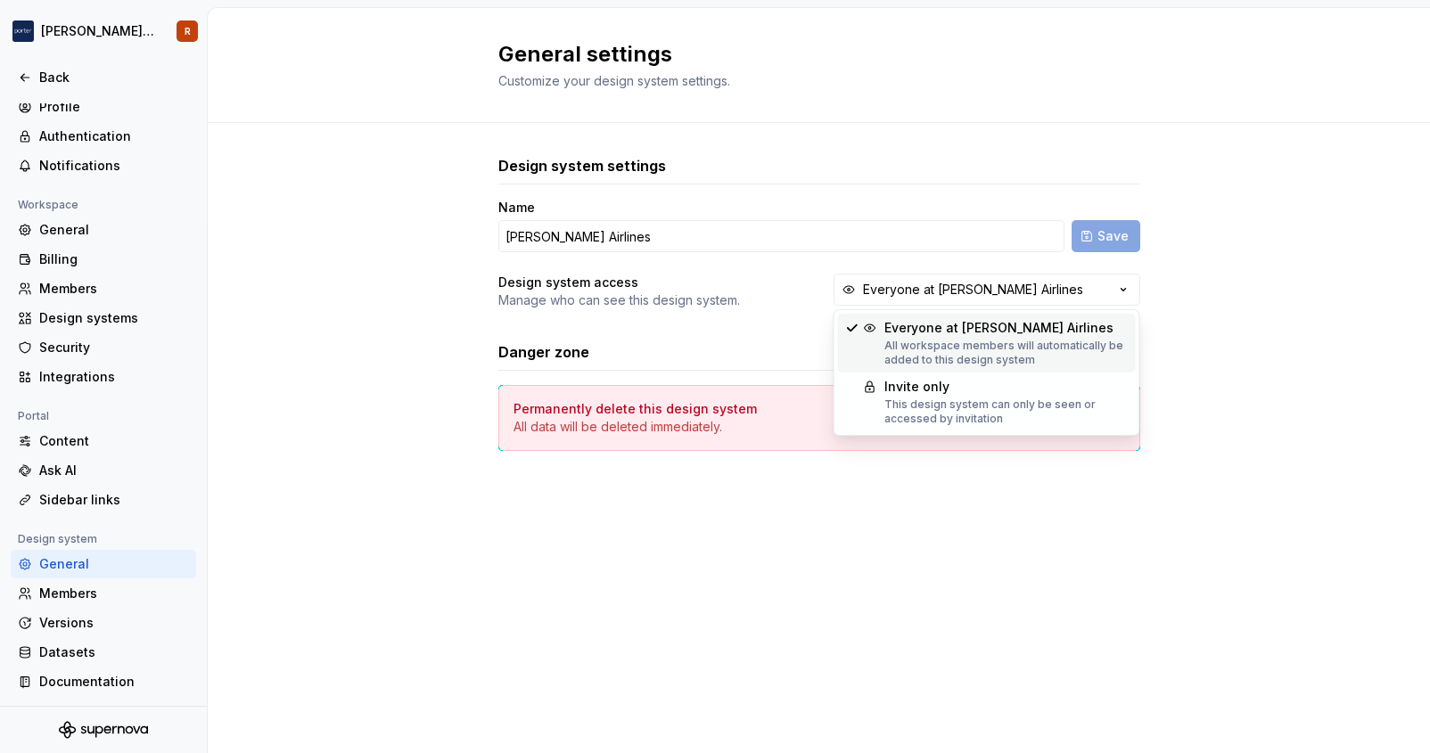
click at [1295, 332] on div "Design system settings Name [PERSON_NAME] Airlines Save Design system access Ma…" at bounding box center [819, 321] width 1222 height 396
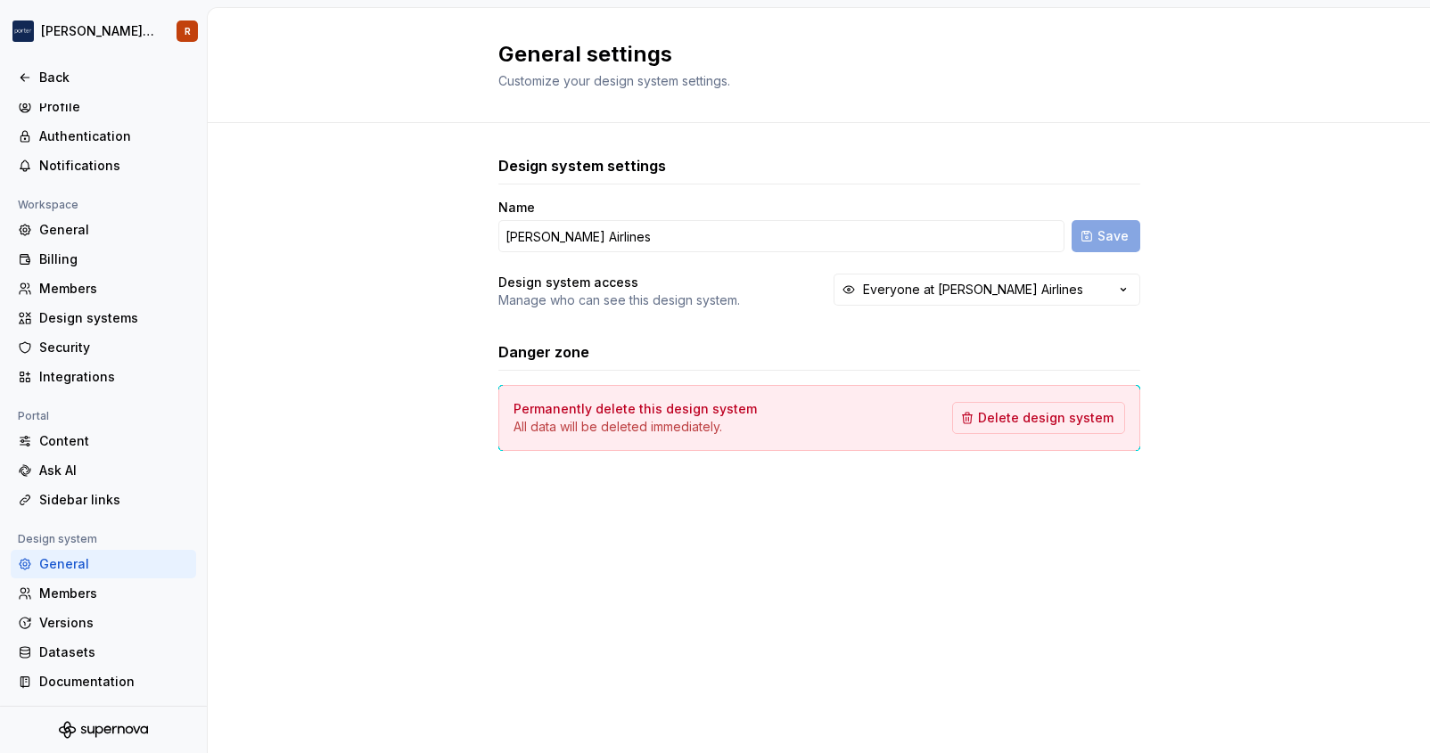
click at [668, 366] on div "Danger zone" at bounding box center [819, 355] width 642 height 29
click at [693, 361] on div "Danger zone" at bounding box center [819, 351] width 642 height 21
click at [690, 96] on div "General settings Customize your design system settings." at bounding box center [819, 65] width 1222 height 115
click at [92, 235] on div "General" at bounding box center [114, 230] width 150 height 18
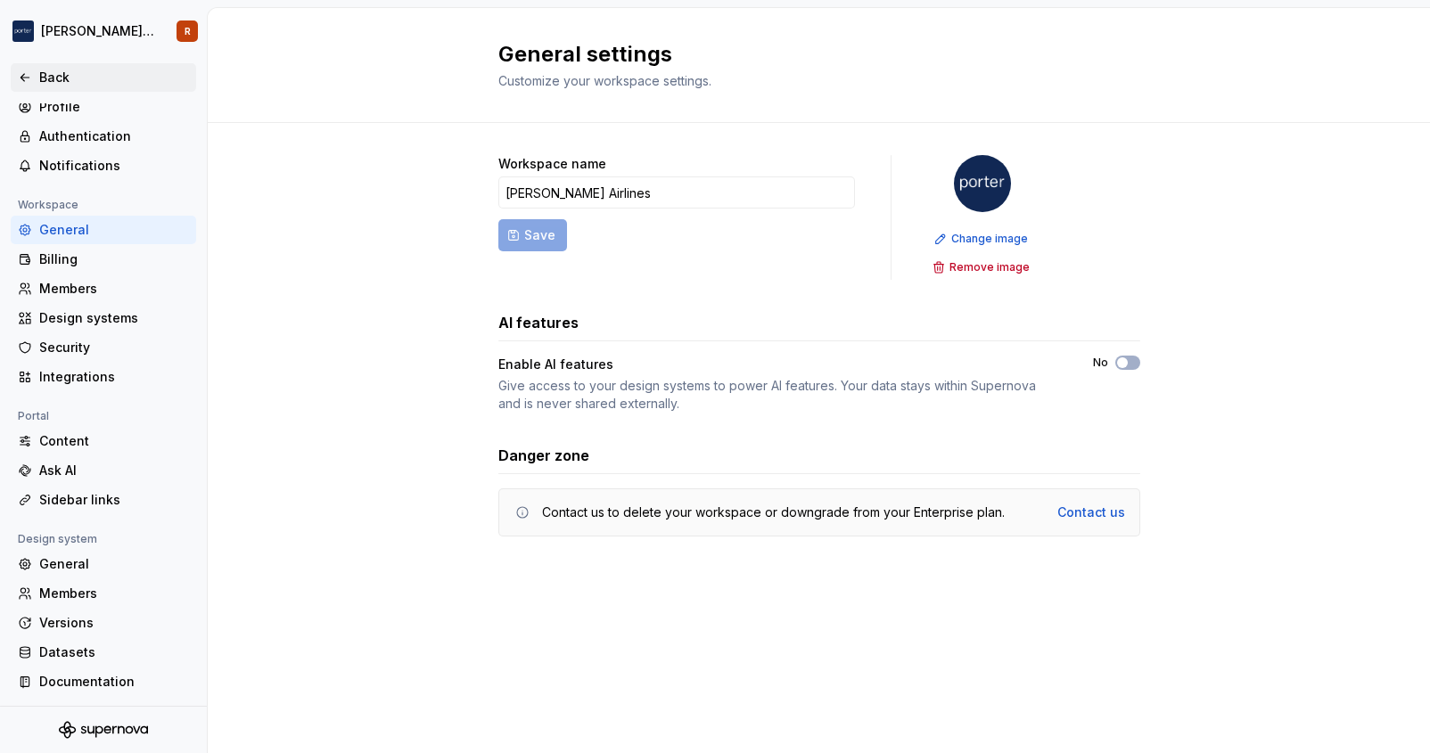
click at [39, 72] on div "Back" at bounding box center [114, 78] width 150 height 18
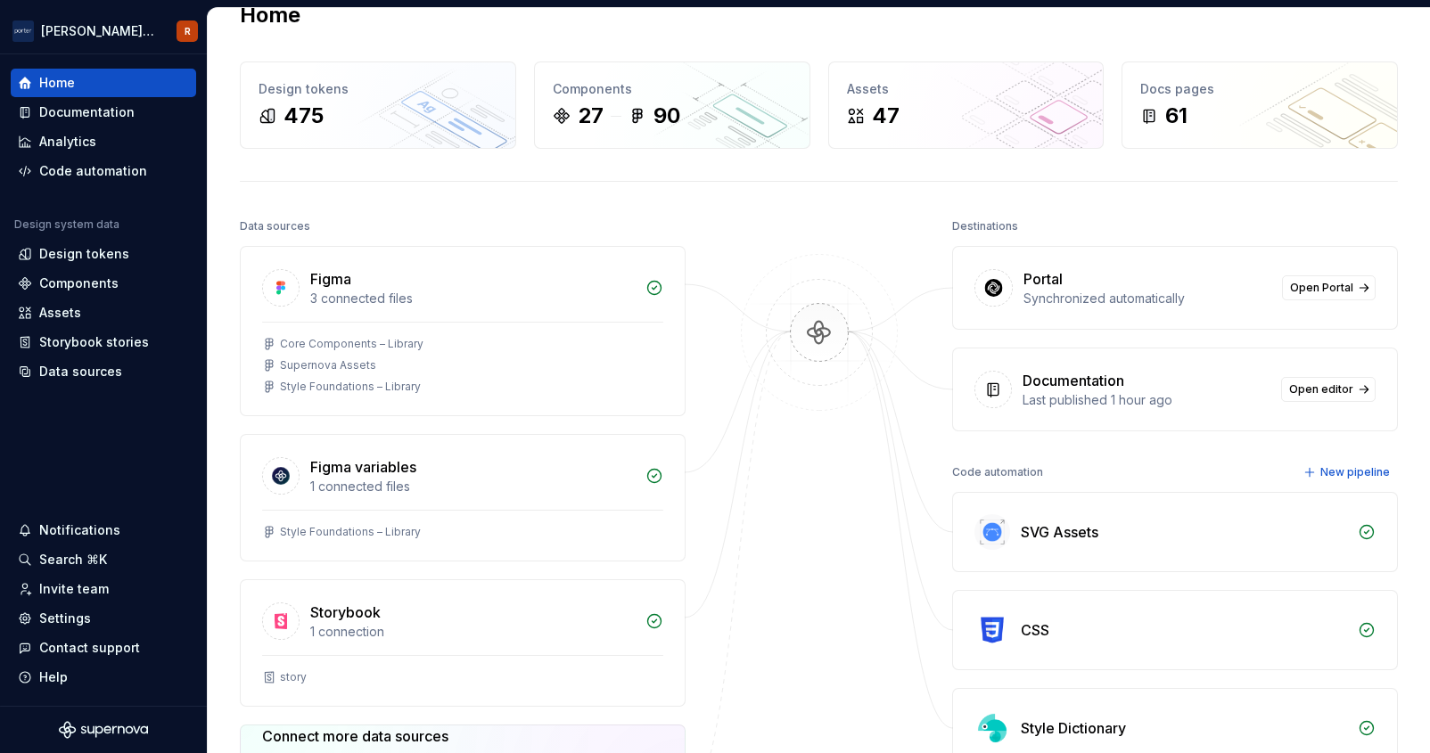
scroll to position [42, 0]
